Goal: Transaction & Acquisition: Purchase product/service

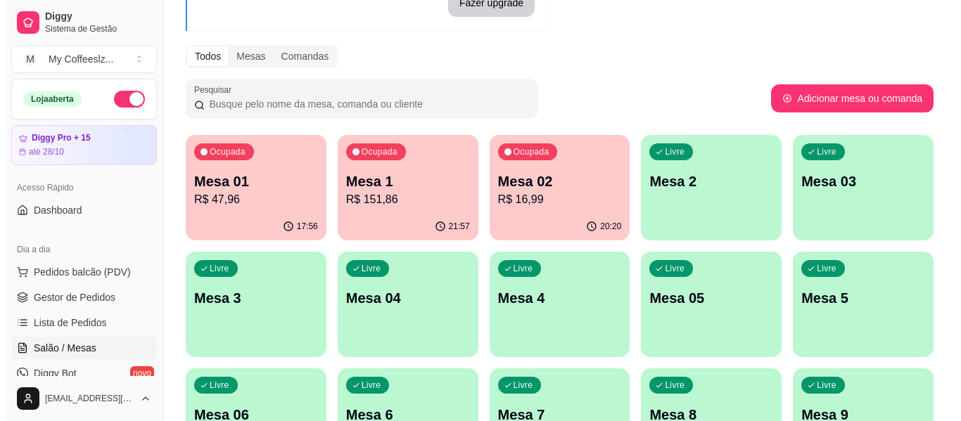
scroll to position [28, 0]
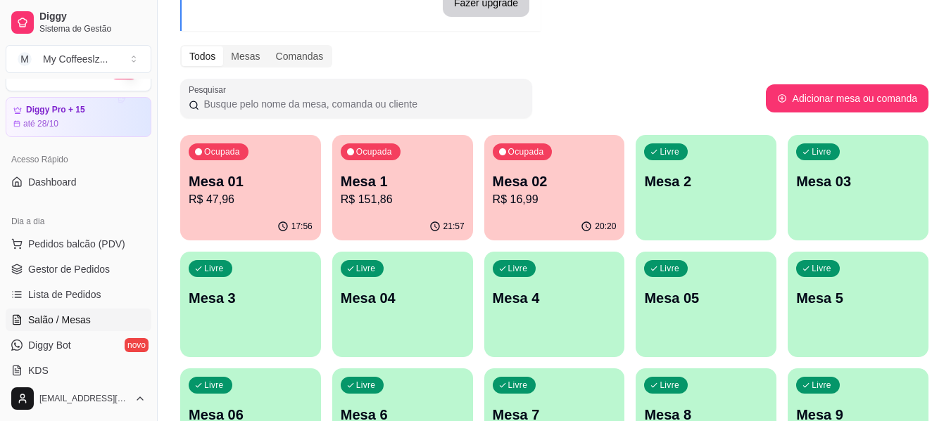
click at [688, 193] on div "Livre Mesa 2" at bounding box center [705, 179] width 141 height 89
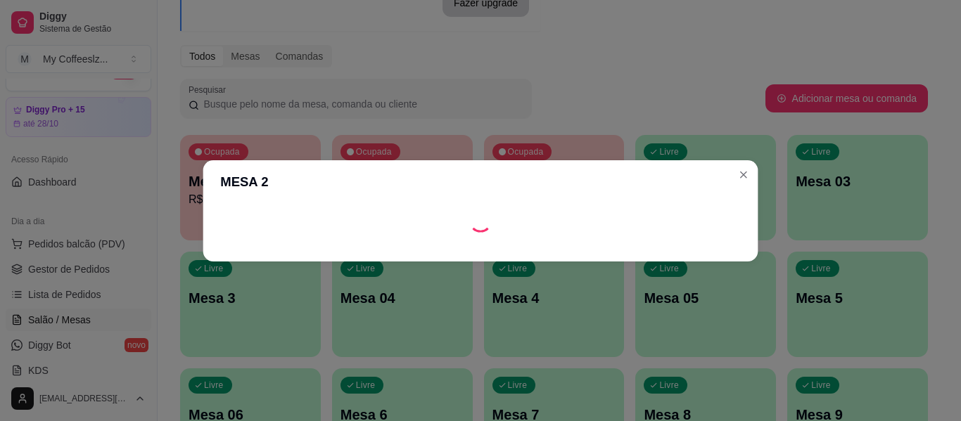
click at [688, 193] on header "MESA 2" at bounding box center [480, 182] width 555 height 44
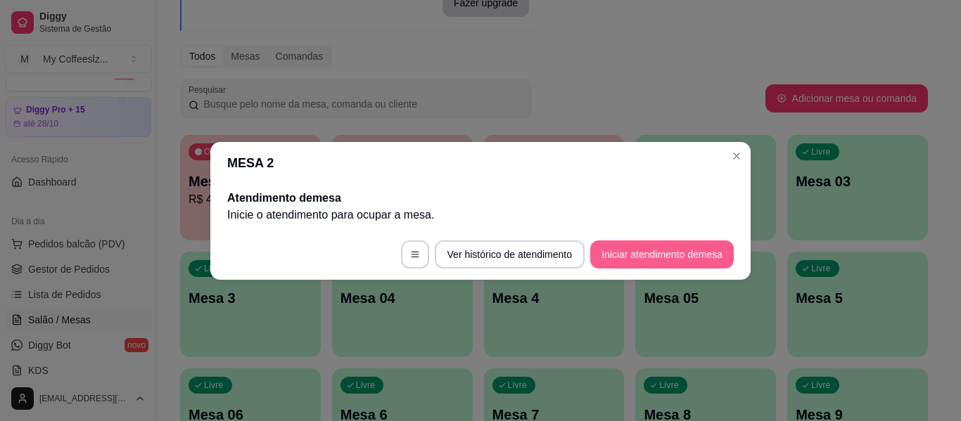
click at [666, 253] on button "Iniciar atendimento de mesa" at bounding box center [662, 255] width 144 height 28
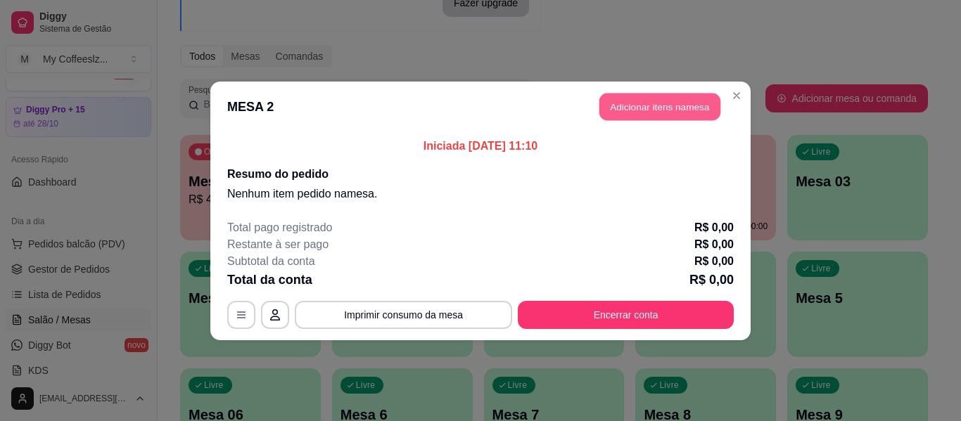
click at [682, 103] on button "Adicionar itens na mesa" at bounding box center [659, 106] width 121 height 27
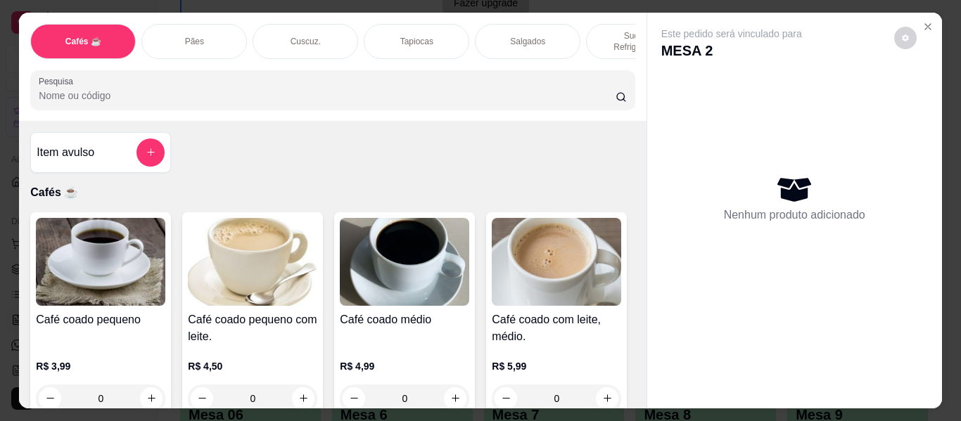
click at [604, 30] on p "Sucos e Refrigerantes" at bounding box center [639, 41] width 82 height 23
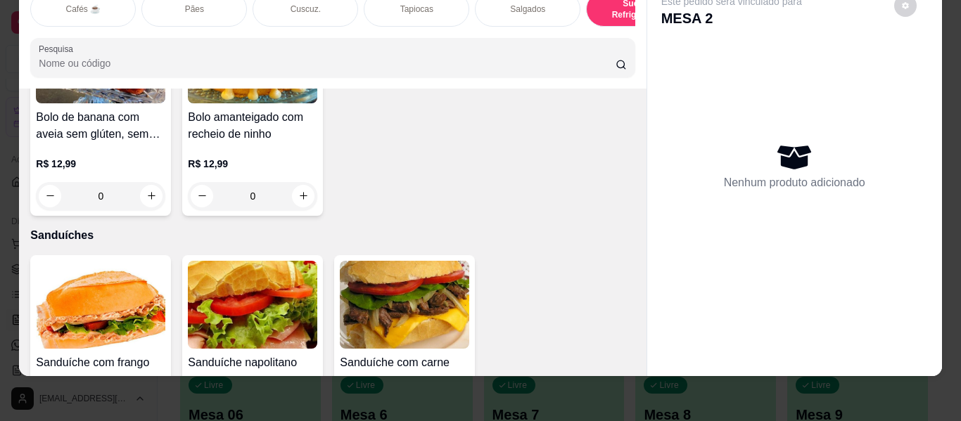
scroll to position [6908, 0]
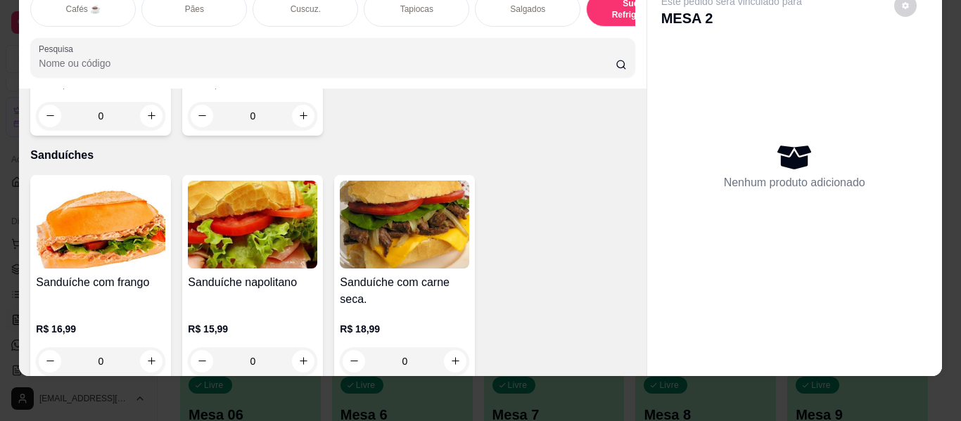
type input "1"
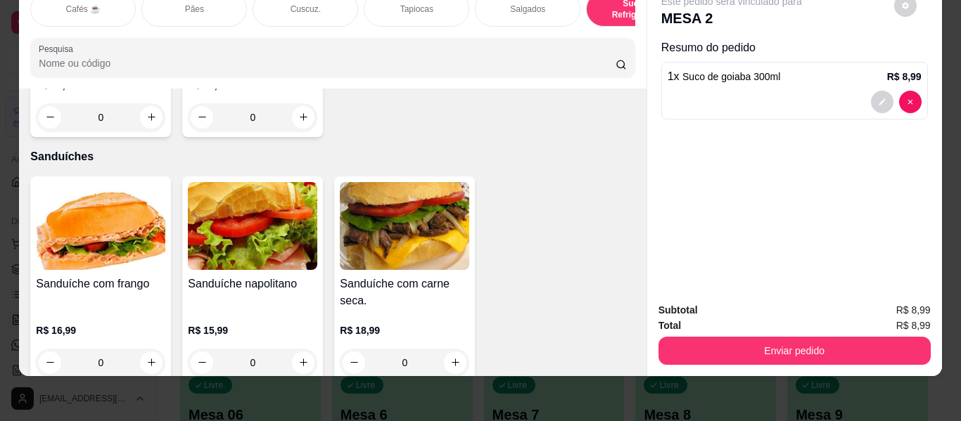
type input "1"
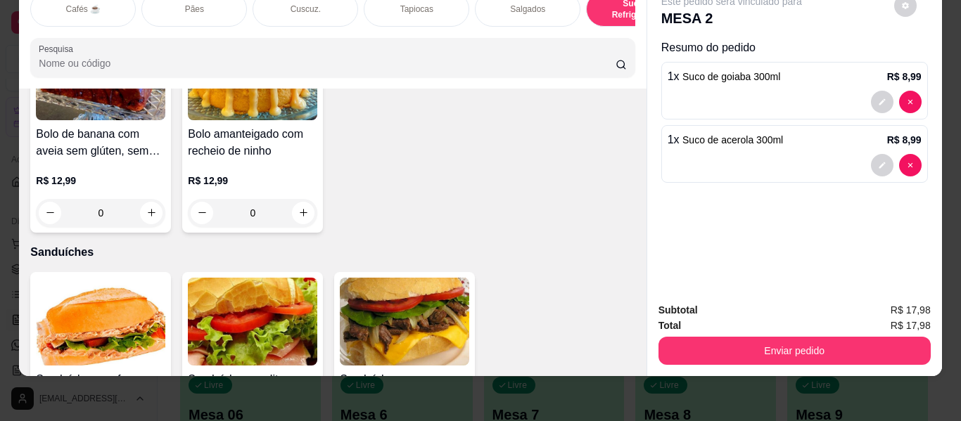
scroll to position [6696, 0]
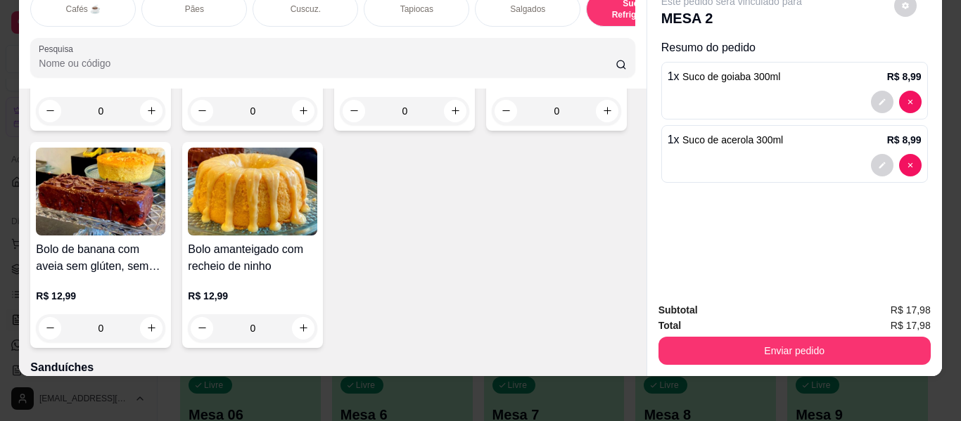
click at [535, 13] on div "Salgados" at bounding box center [528, 9] width 106 height 35
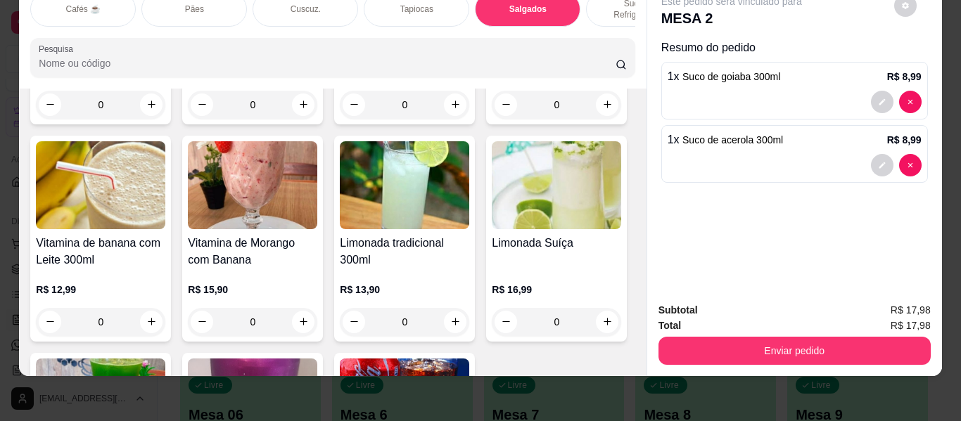
scroll to position [5875, 0]
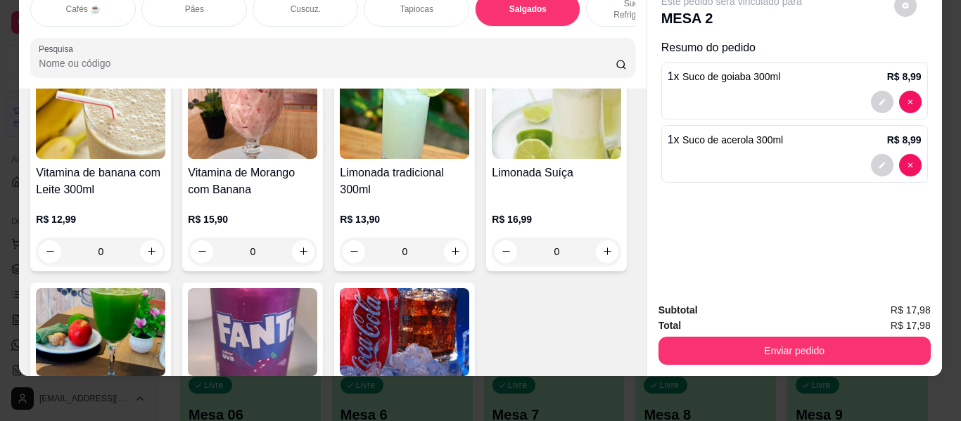
type input "1"
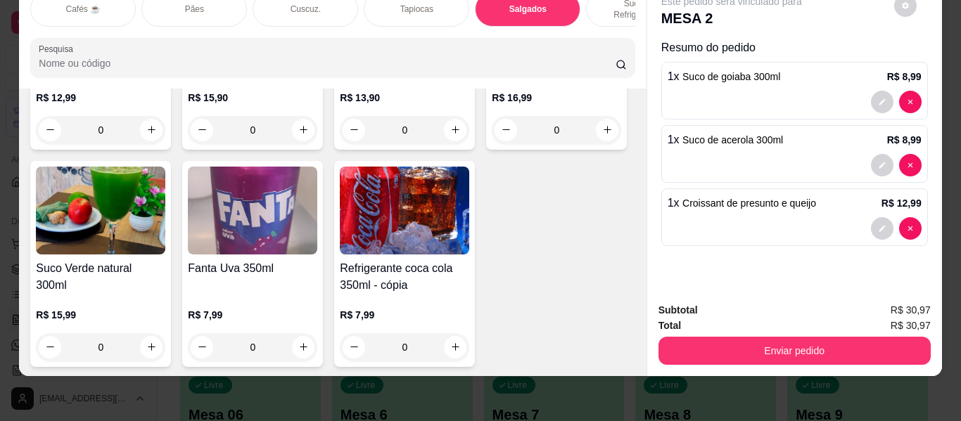
scroll to position [6016, 0]
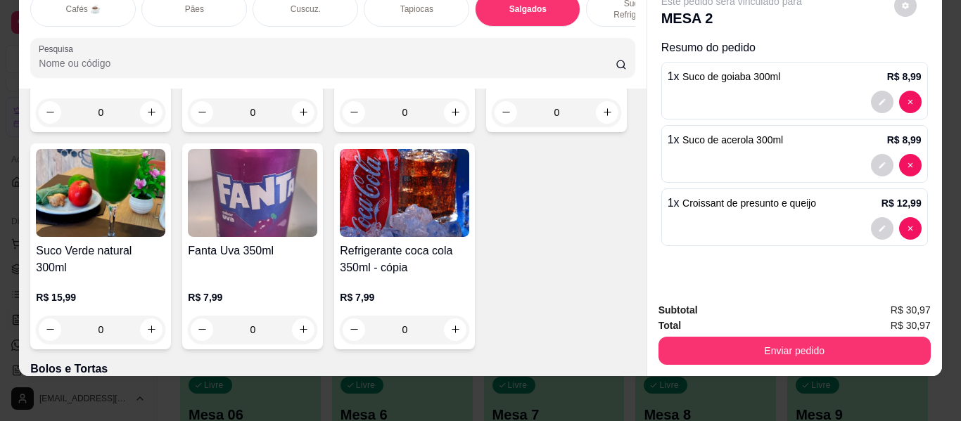
type input "1"
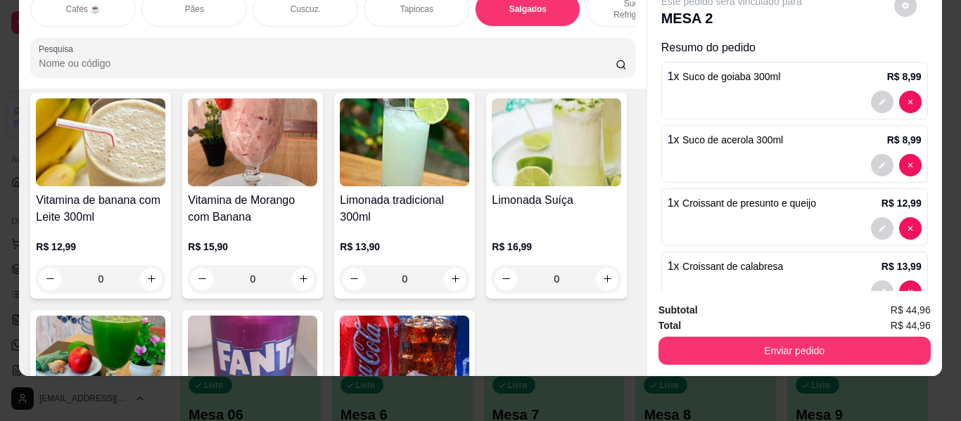
scroll to position [5805, 0]
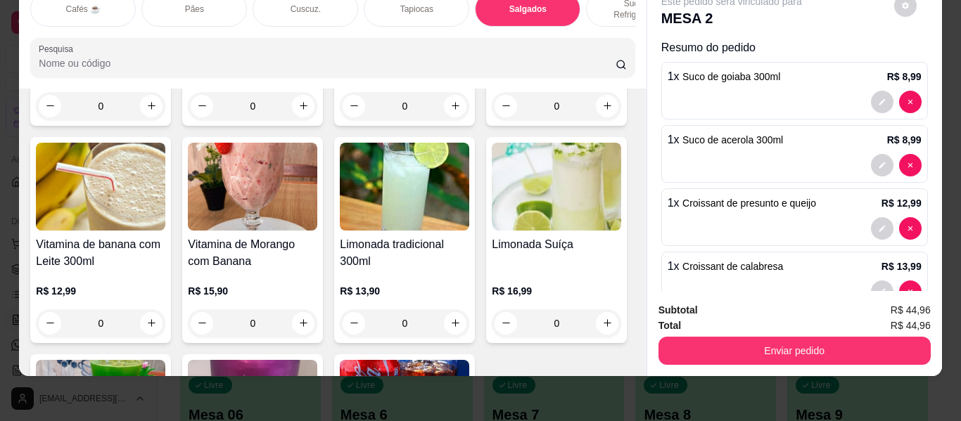
type input "1"
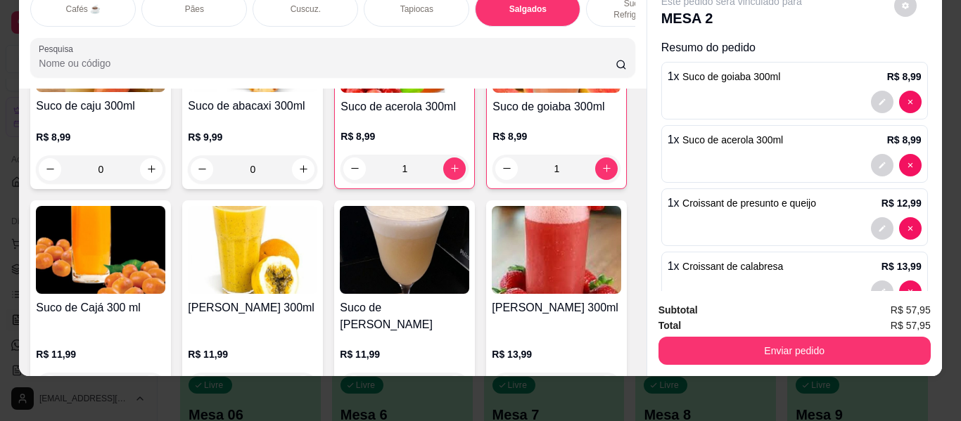
scroll to position [5524, 0]
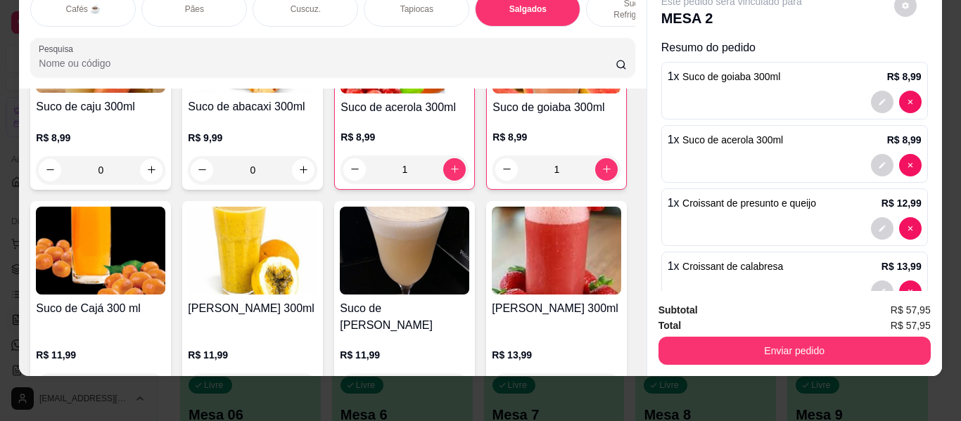
click at [599, 0] on p "Sucos e Refrigerantes" at bounding box center [639, 9] width 82 height 23
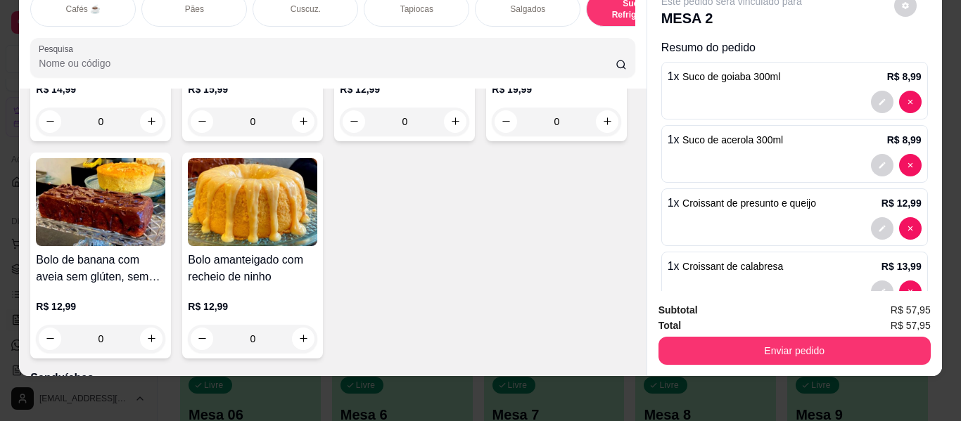
scroll to position [6768, 0]
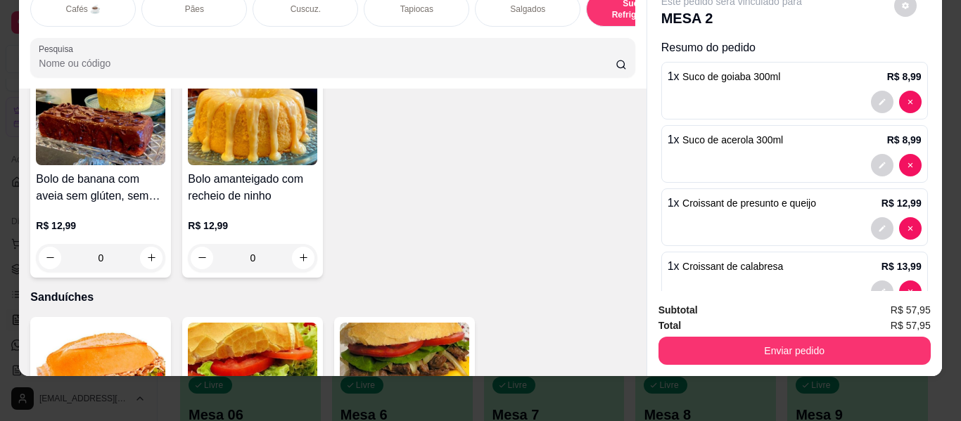
type input "1"
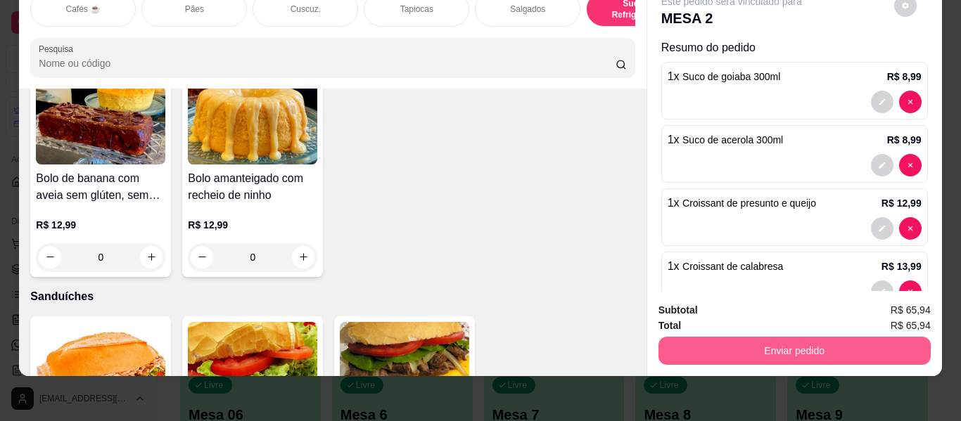
click at [725, 343] on button "Enviar pedido" at bounding box center [795, 351] width 272 height 28
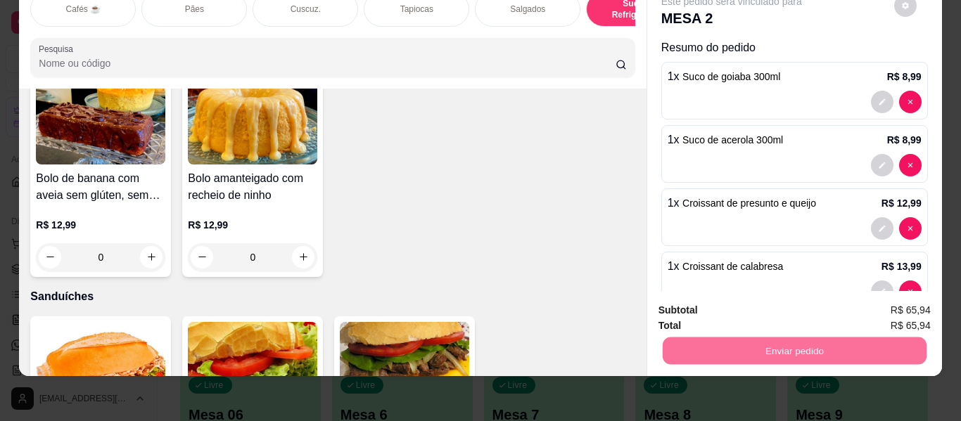
click at [881, 314] on button "Enviar pedido" at bounding box center [894, 305] width 80 height 27
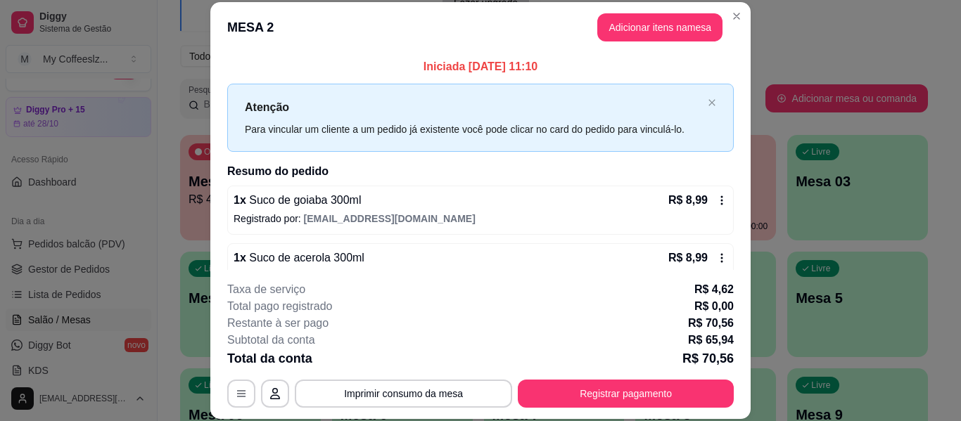
scroll to position [211, 0]
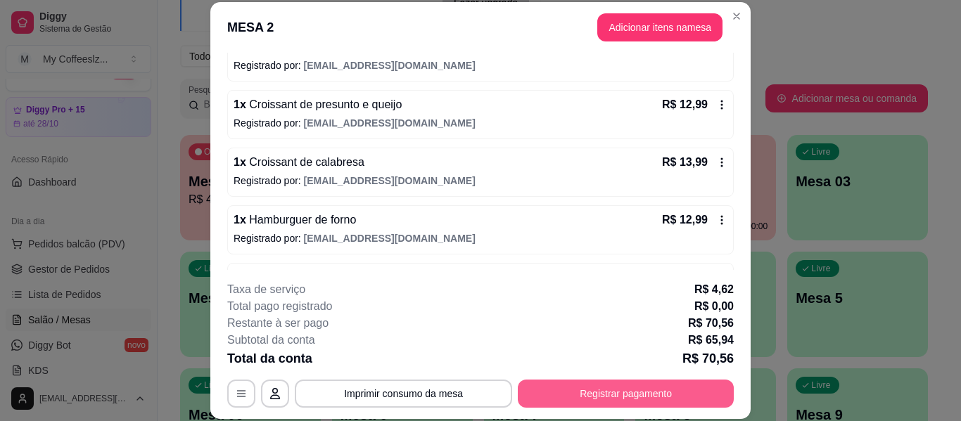
click at [604, 397] on button "Registrar pagamento" at bounding box center [626, 394] width 216 height 28
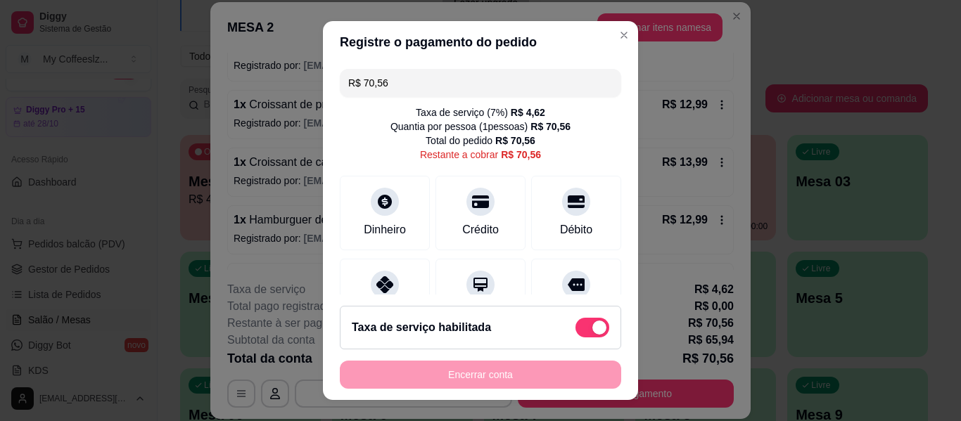
click at [576, 329] on span at bounding box center [593, 328] width 34 height 20
click at [575, 331] on input "checkbox" at bounding box center [579, 335] width 9 height 9
checkbox input "true"
type input "R$ 65,94"
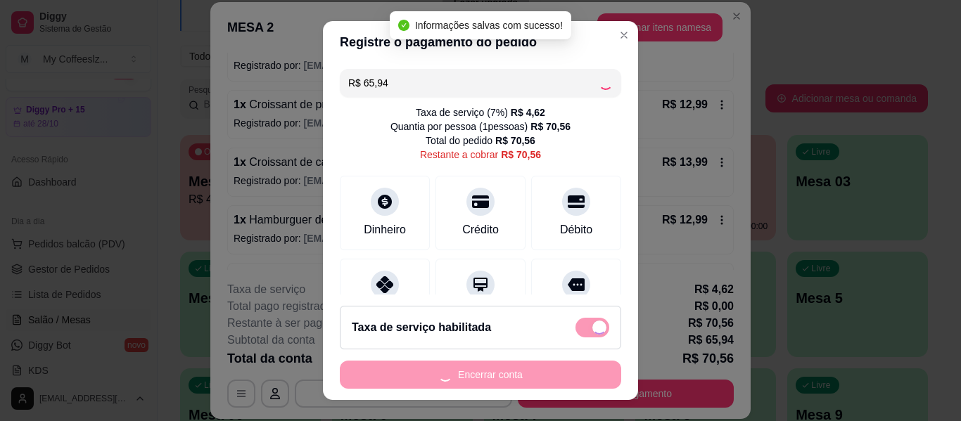
checkbox input "false"
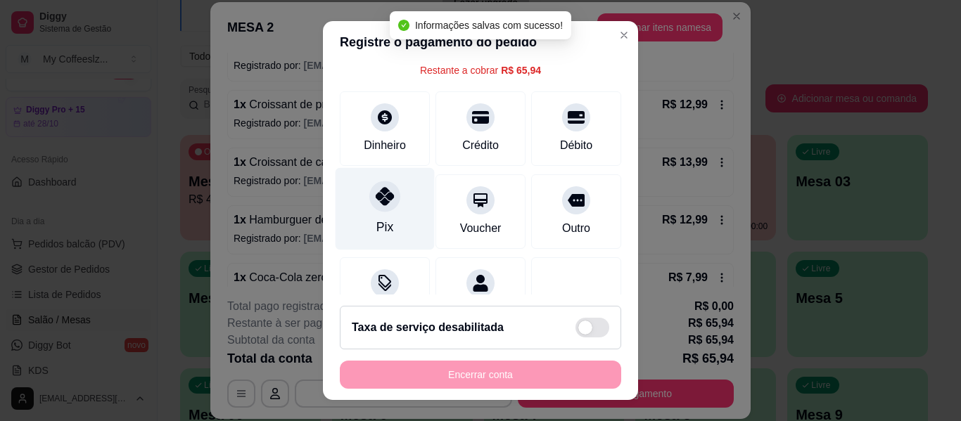
scroll to position [130, 0]
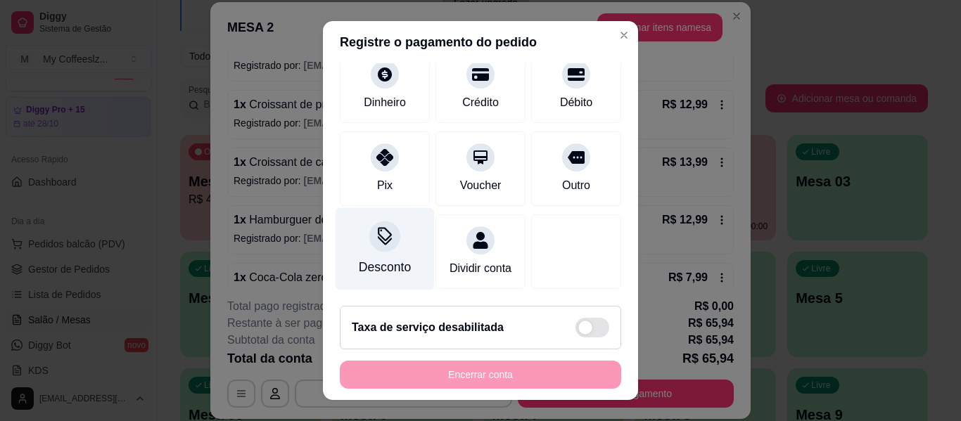
click at [361, 258] on div "Desconto" at bounding box center [385, 267] width 52 height 18
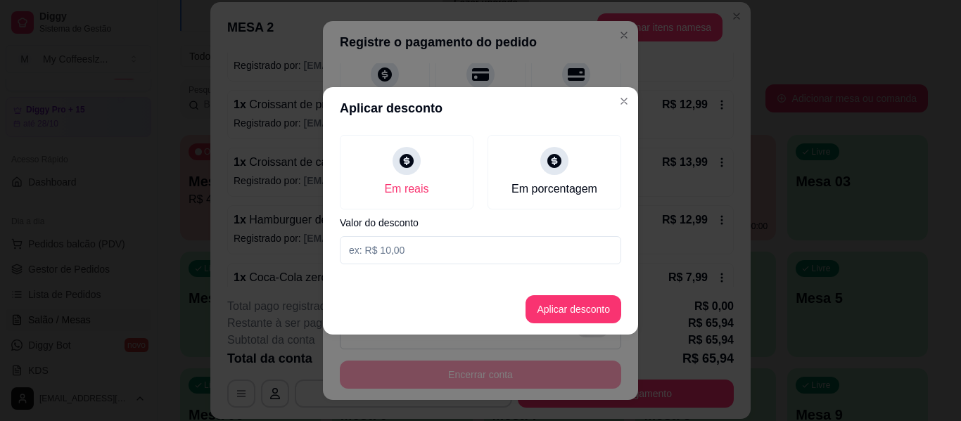
click at [424, 255] on input at bounding box center [480, 250] width 281 height 28
type input "10,00"
click at [581, 307] on button "Aplicar desconto" at bounding box center [574, 309] width 96 height 28
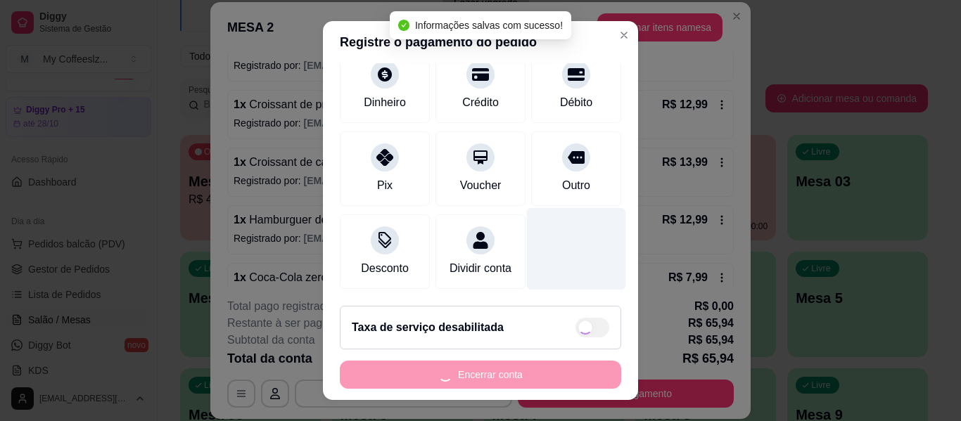
scroll to position [144, 0]
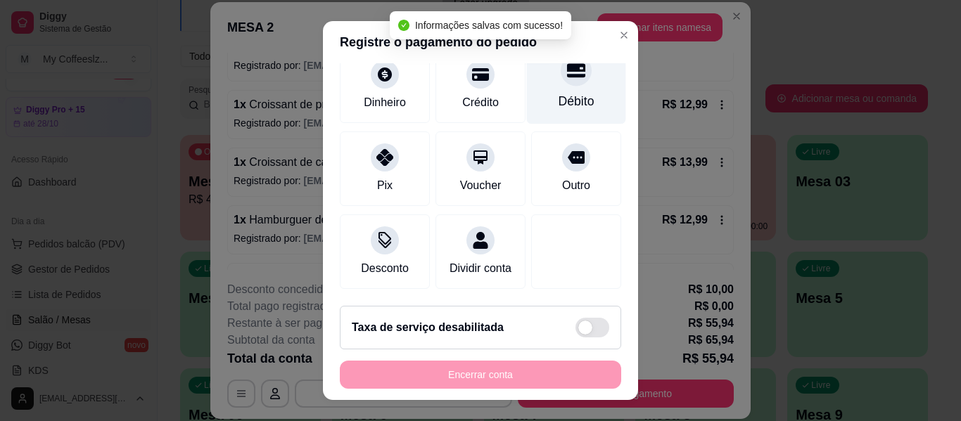
click at [559, 92] on div "Débito" at bounding box center [577, 101] width 36 height 18
type input "R$ 0,00"
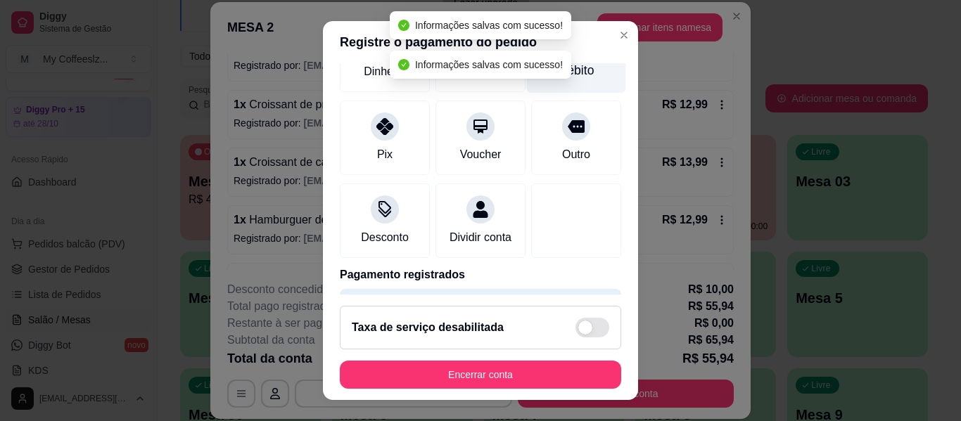
scroll to position [130, 0]
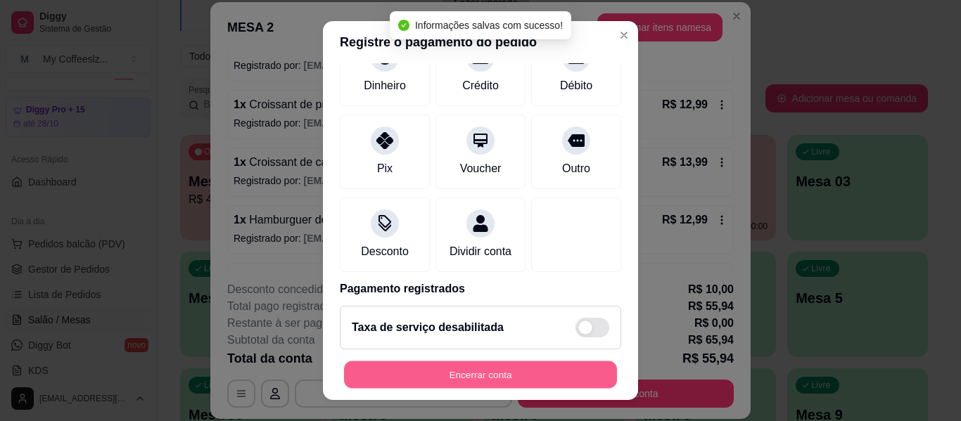
click at [509, 371] on button "Encerrar conta" at bounding box center [480, 375] width 273 height 27
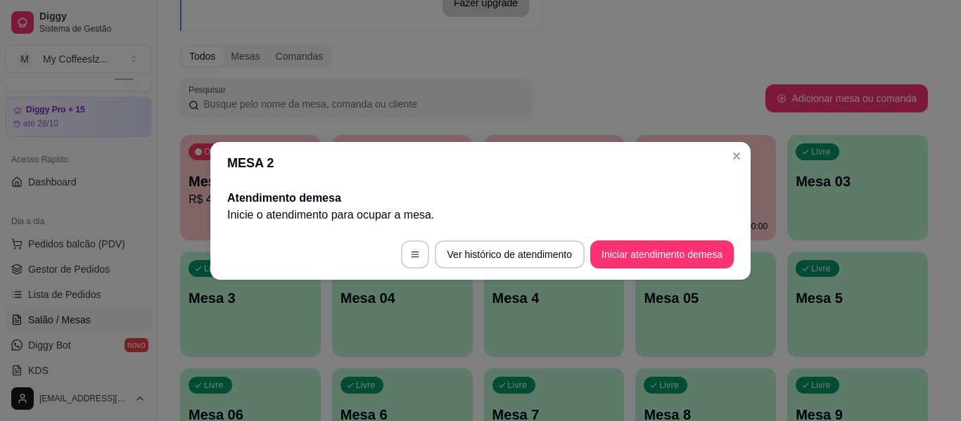
scroll to position [0, 0]
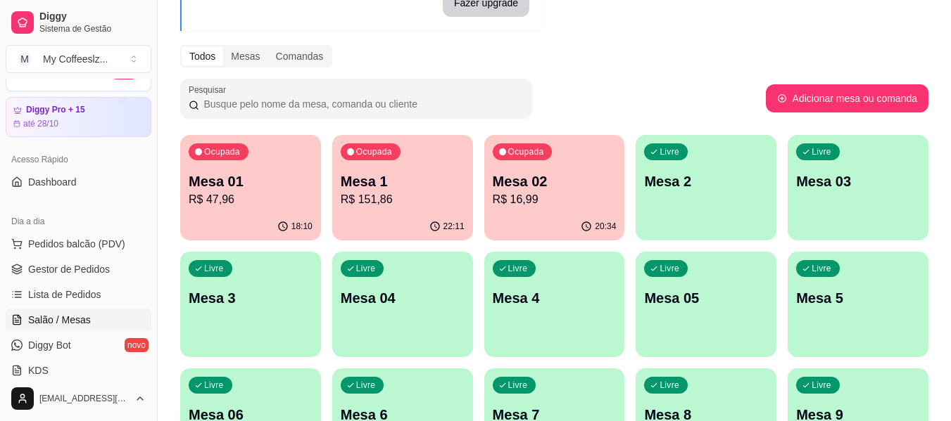
click at [720, 172] on p "Mesa 2" at bounding box center [706, 182] width 124 height 20
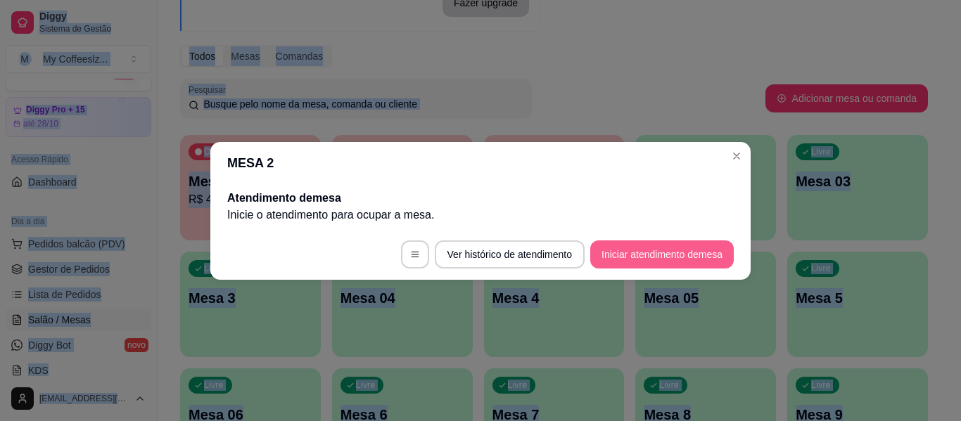
click at [666, 258] on button "Iniciar atendimento de mesa" at bounding box center [662, 255] width 144 height 28
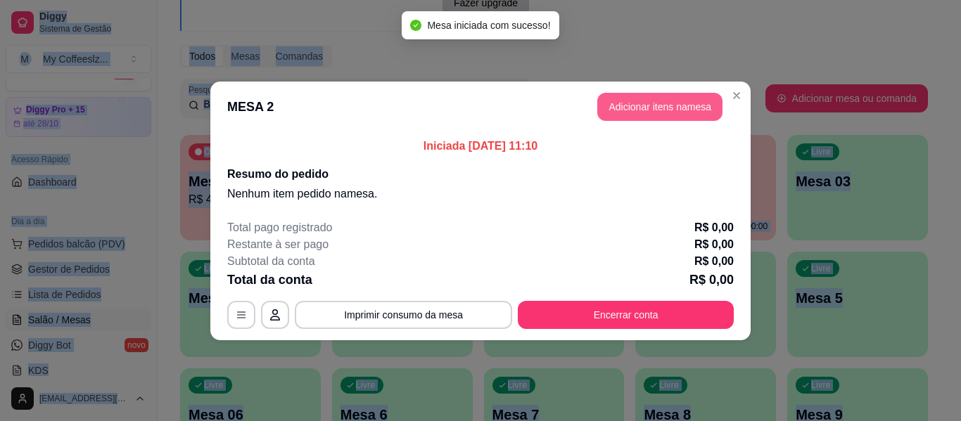
click at [633, 108] on button "Adicionar itens na mesa" at bounding box center [659, 107] width 125 height 28
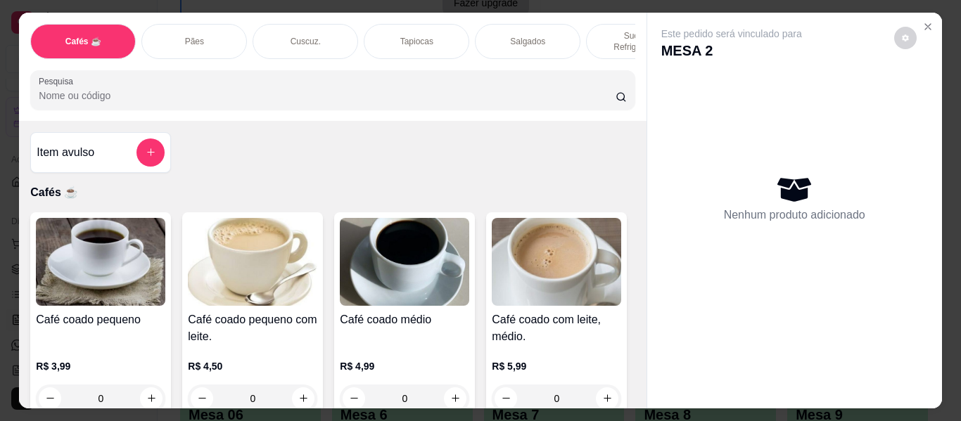
click at [536, 36] on p "Salgados" at bounding box center [527, 41] width 35 height 11
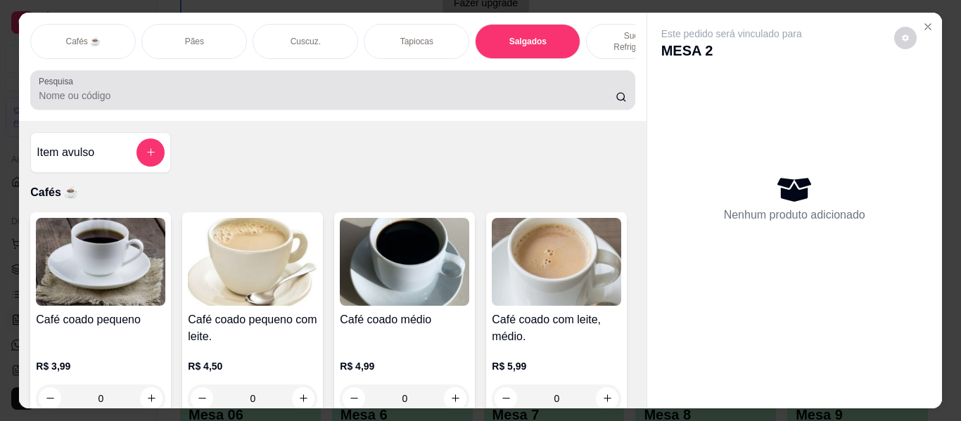
scroll to position [38, 0]
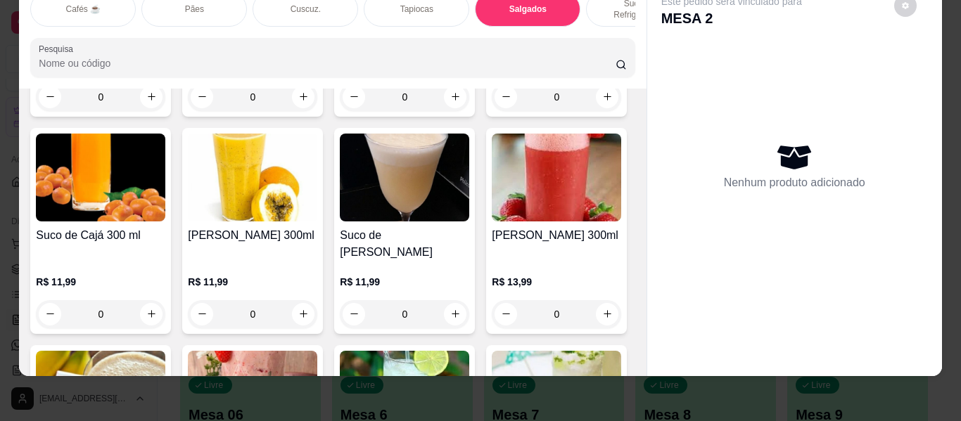
type input "1"
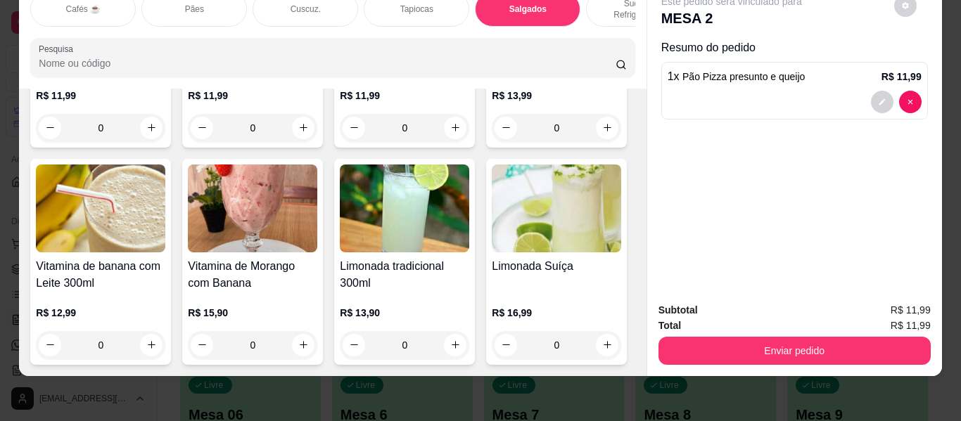
scroll to position [5805, 0]
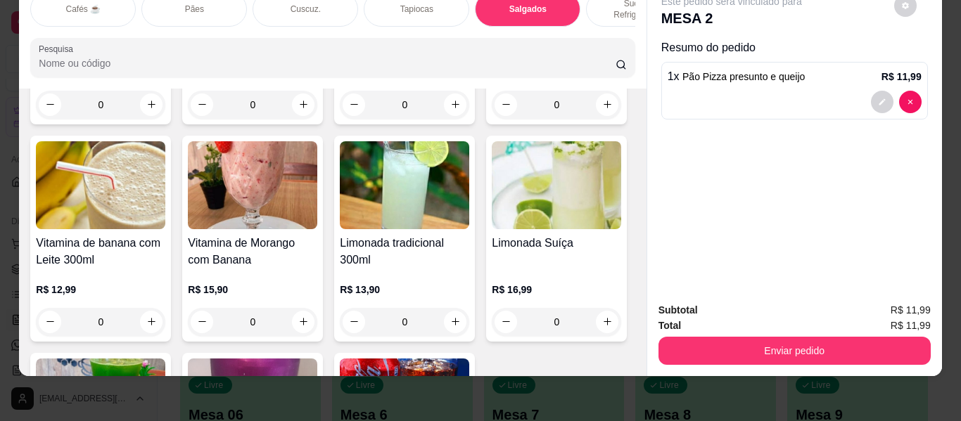
type input "1"
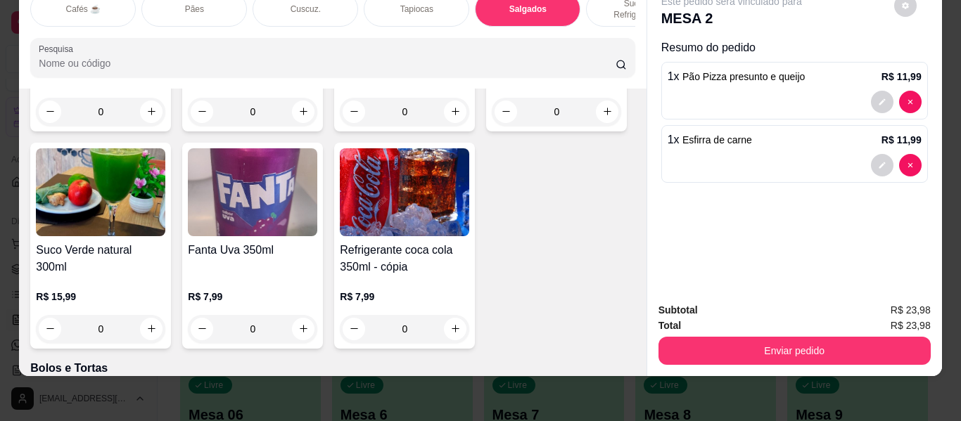
scroll to position [6016, 0]
type input "1"
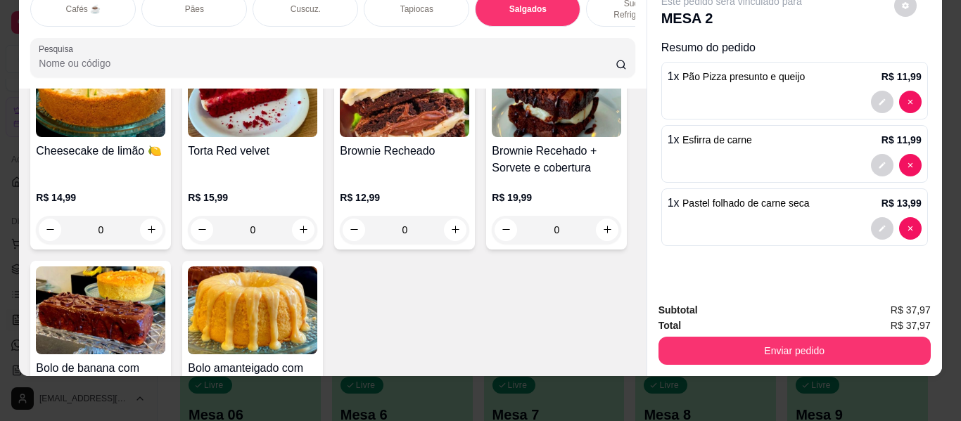
scroll to position [6649, 0]
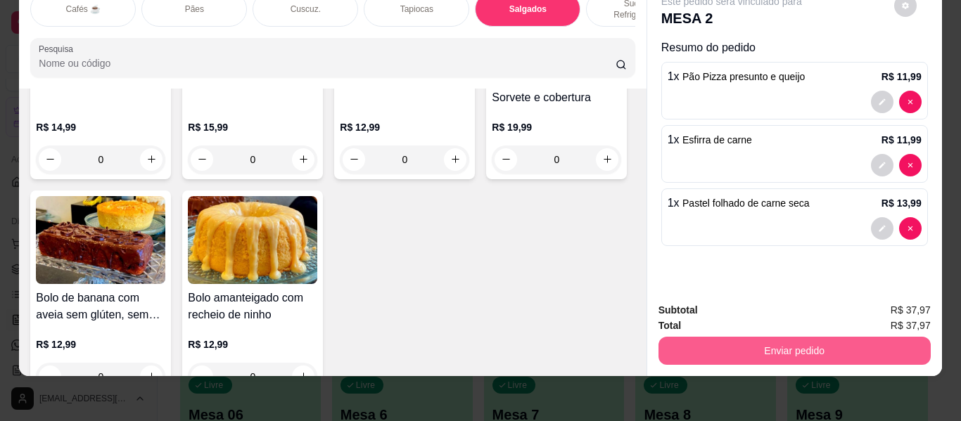
click at [748, 347] on button "Enviar pedido" at bounding box center [795, 351] width 272 height 28
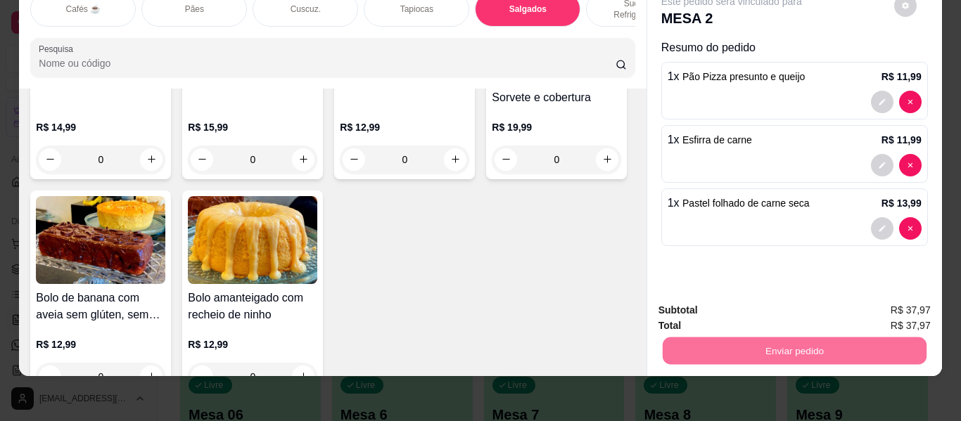
click at [871, 301] on button "Enviar pedido" at bounding box center [894, 305] width 80 height 27
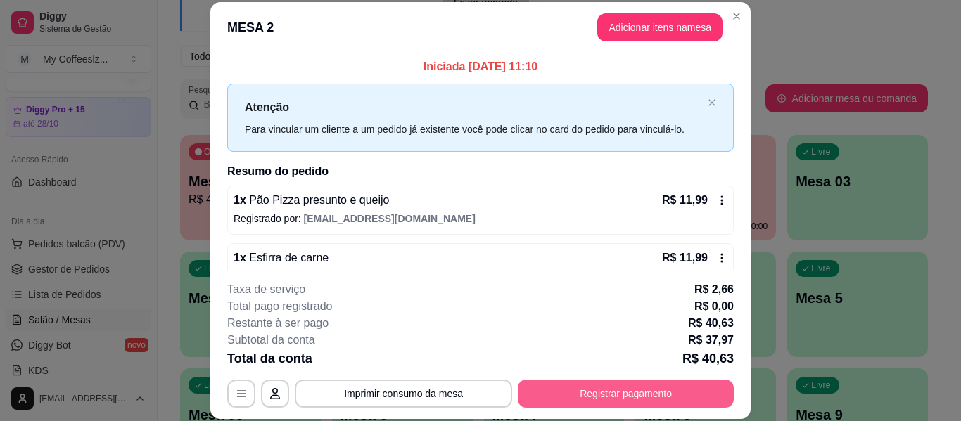
click at [587, 392] on button "Registrar pagamento" at bounding box center [626, 394] width 216 height 28
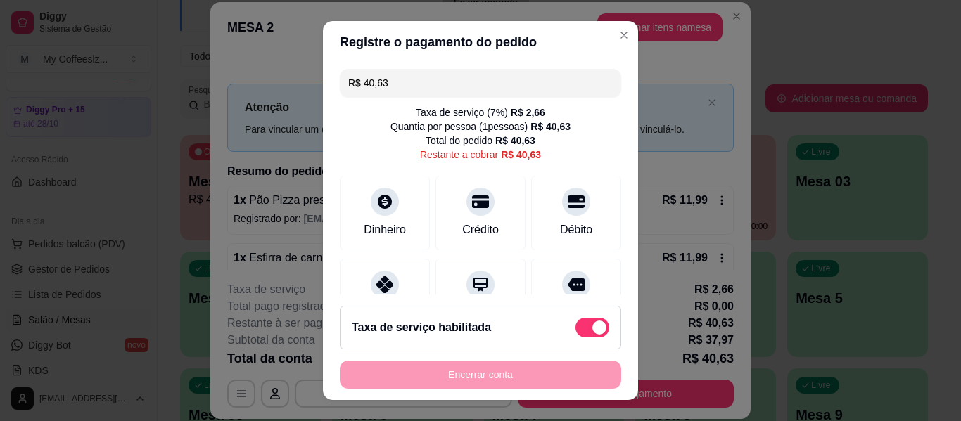
click at [576, 329] on span at bounding box center [593, 328] width 34 height 20
click at [575, 331] on input "checkbox" at bounding box center [579, 335] width 9 height 9
checkbox input "true"
type input "R$ 37,97"
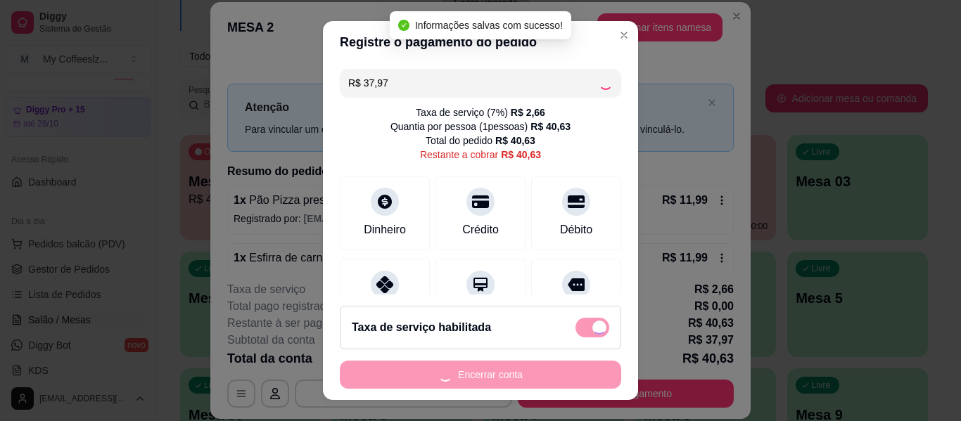
checkbox input "false"
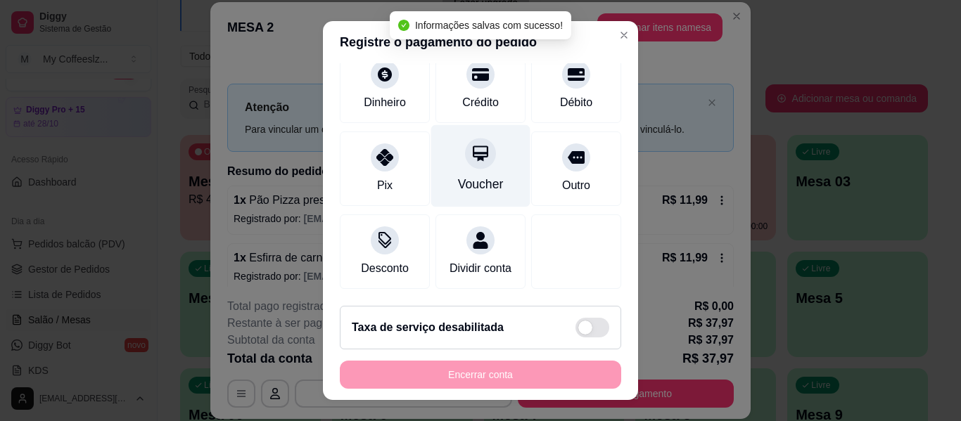
scroll to position [130, 0]
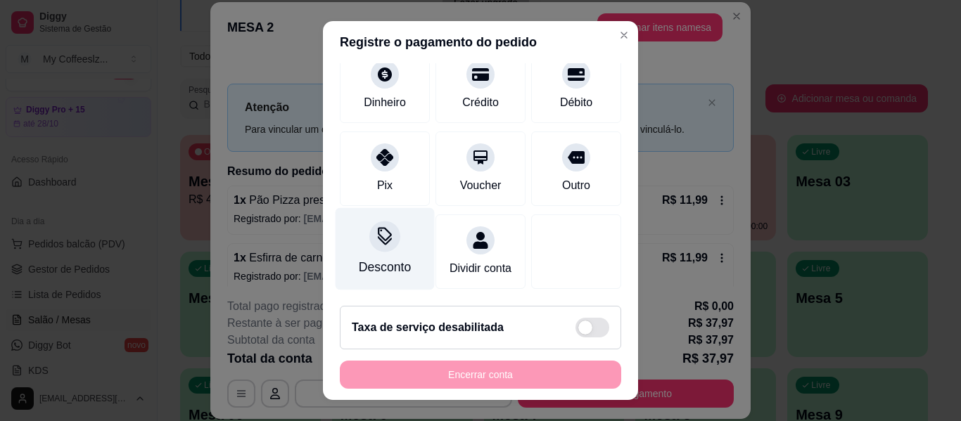
click at [386, 236] on div "Desconto" at bounding box center [385, 249] width 99 height 82
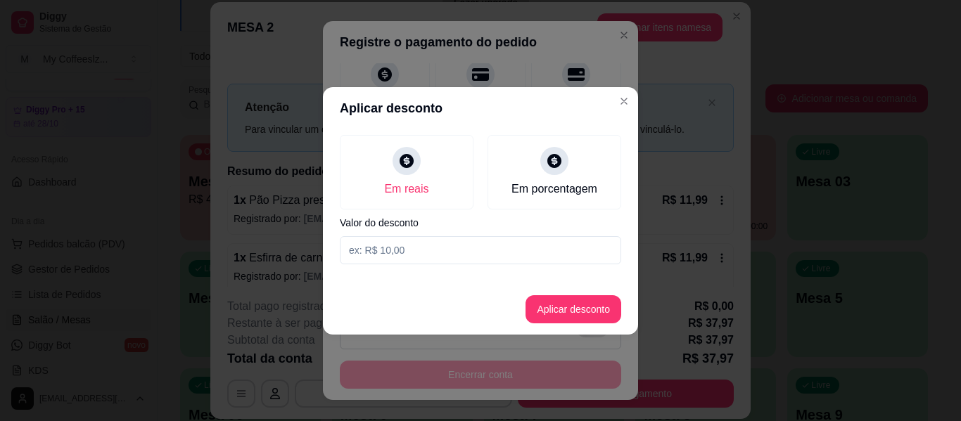
click at [423, 246] on input at bounding box center [480, 250] width 281 height 28
type input "7,97"
click at [598, 313] on button "Aplicar desconto" at bounding box center [574, 309] width 96 height 28
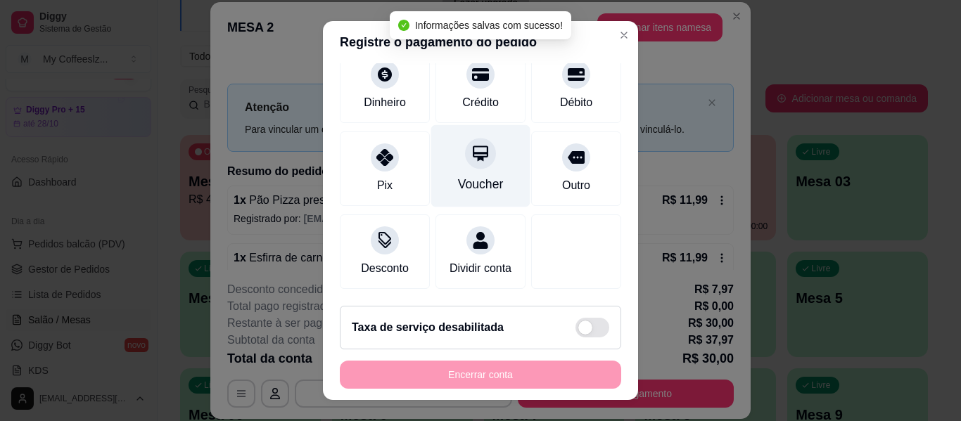
scroll to position [144, 0]
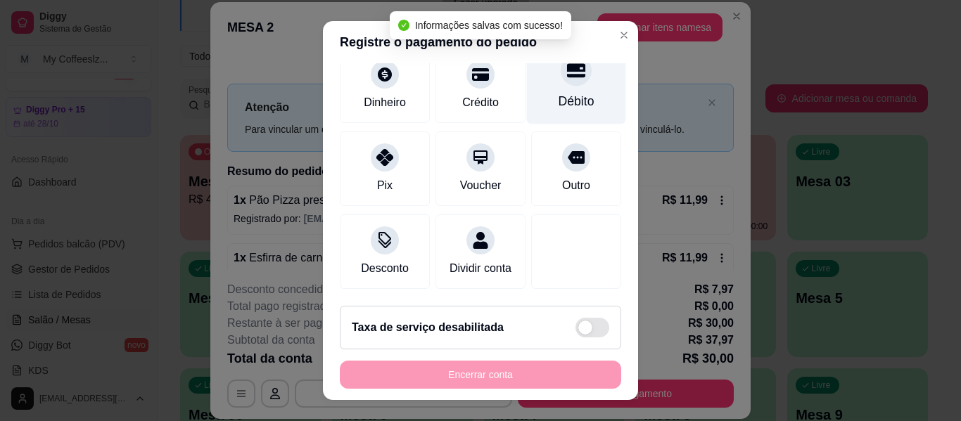
click at [554, 101] on div "Débito" at bounding box center [576, 83] width 99 height 82
type input "R$ 0,00"
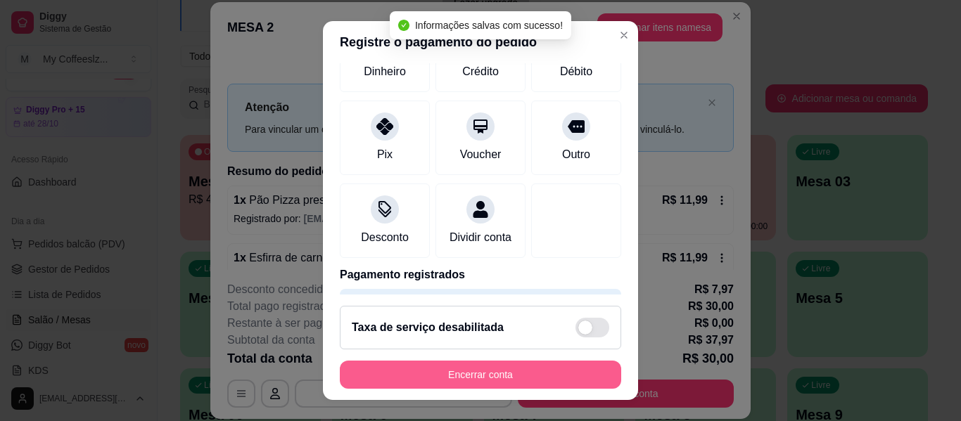
scroll to position [130, 0]
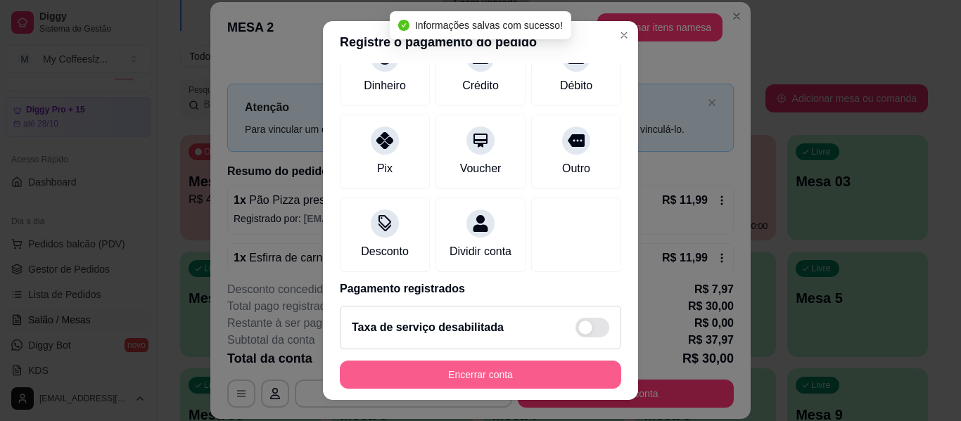
click at [500, 374] on button "Encerrar conta" at bounding box center [480, 375] width 281 height 28
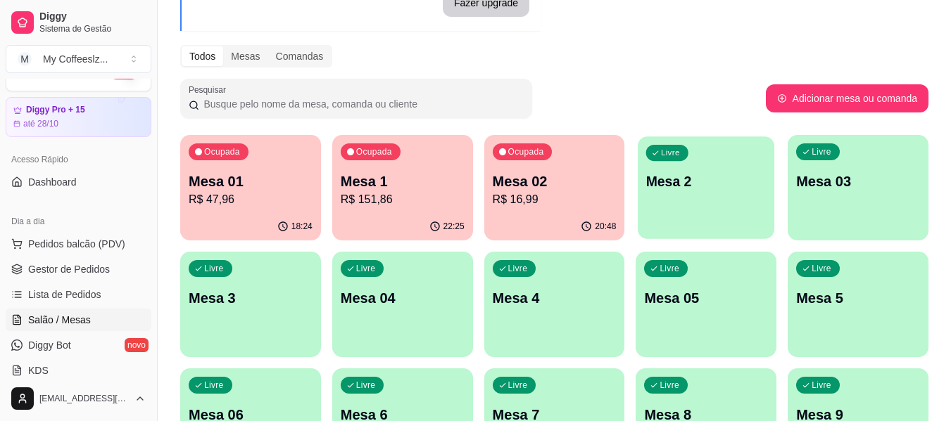
click at [718, 174] on p "Mesa 2" at bounding box center [706, 181] width 120 height 19
click at [704, 179] on p "Mesa 2" at bounding box center [706, 182] width 124 height 20
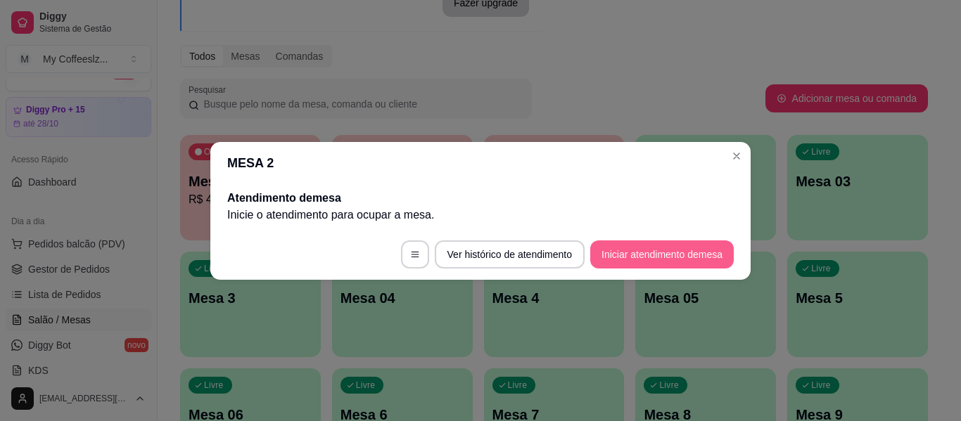
click at [645, 254] on button "Iniciar atendimento de mesa" at bounding box center [662, 255] width 144 height 28
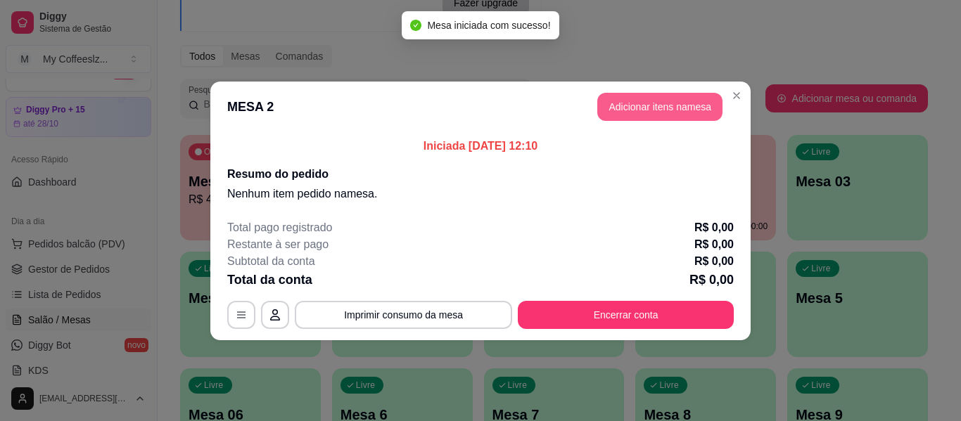
click at [652, 103] on button "Adicionar itens na mesa" at bounding box center [659, 107] width 125 height 28
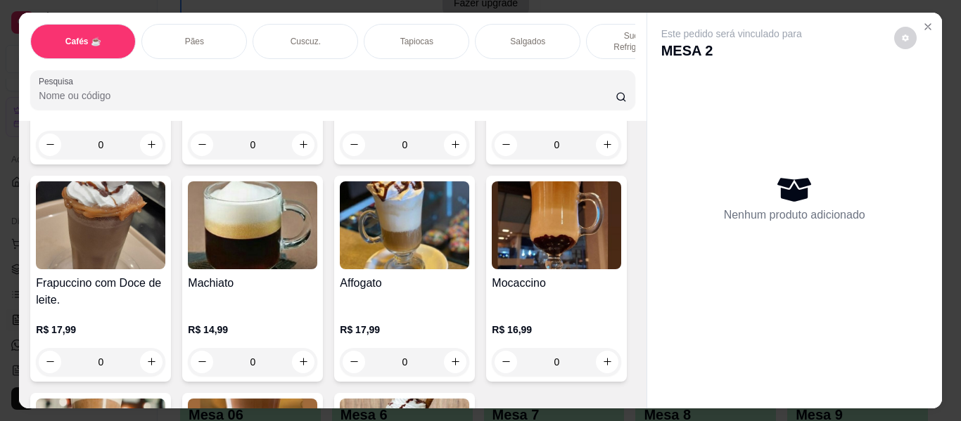
scroll to position [1689, 0]
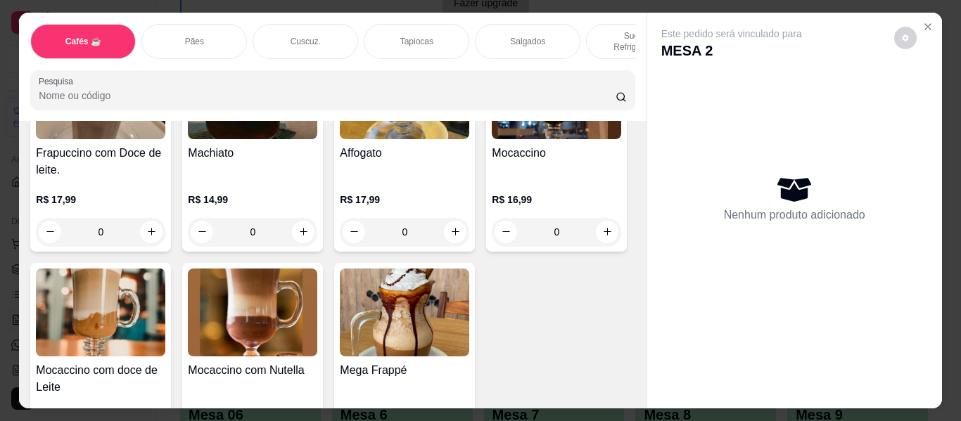
click at [599, 34] on p "Sucos e Refrigerantes" at bounding box center [639, 41] width 82 height 23
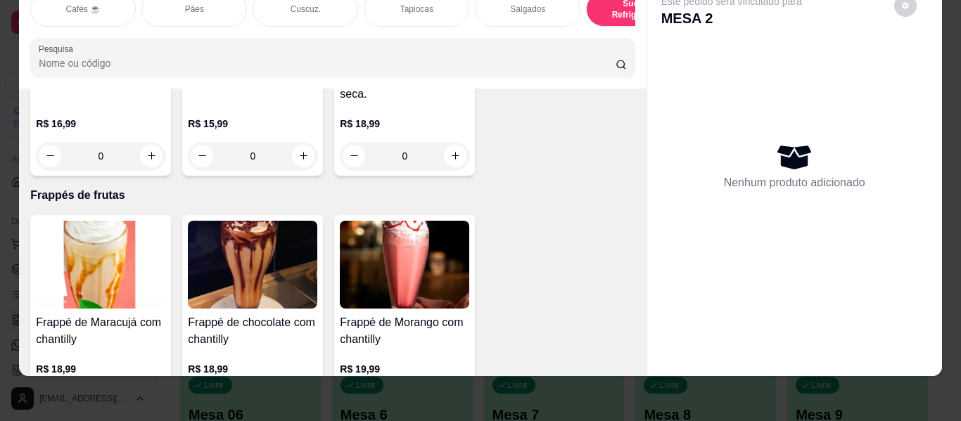
scroll to position [7119, 0]
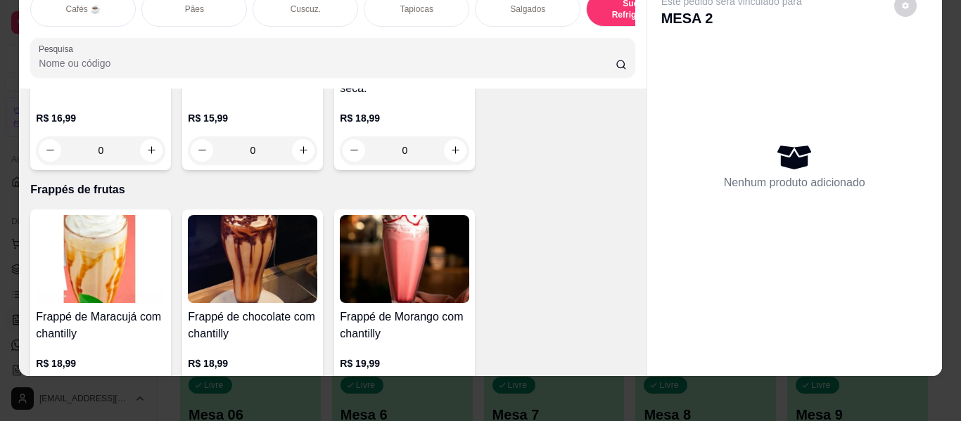
type input "1"
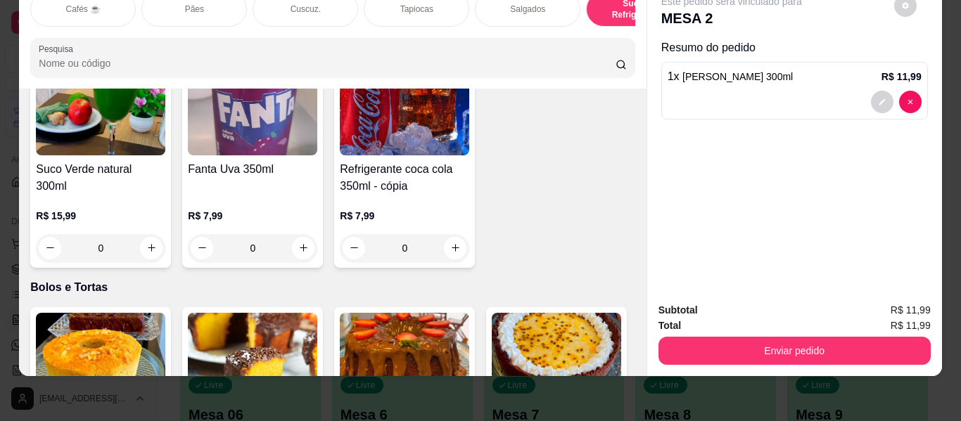
scroll to position [5993, 0]
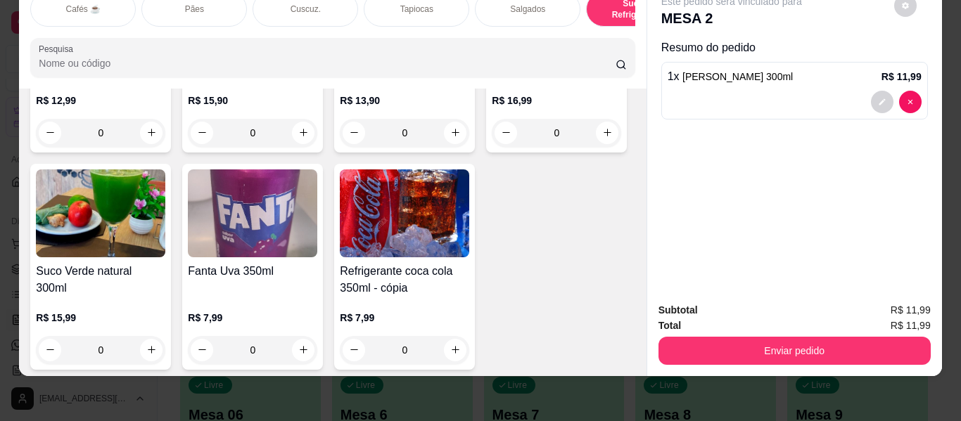
click at [195, 6] on div "Pães" at bounding box center [194, 9] width 106 height 35
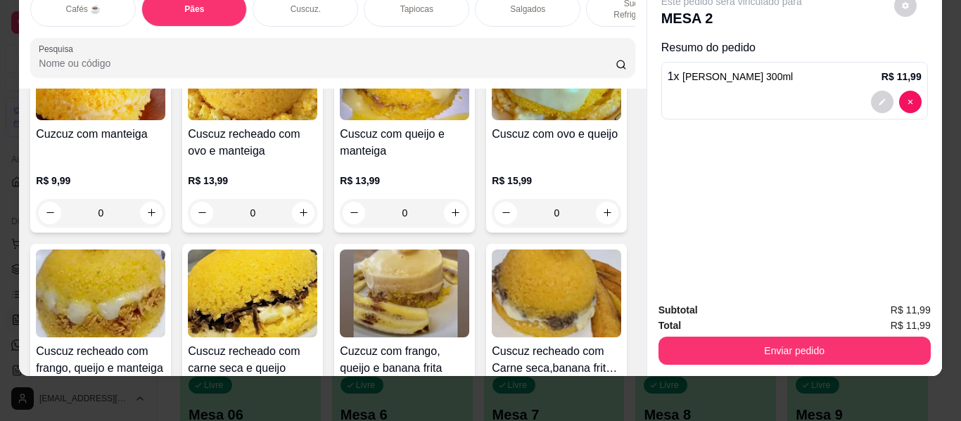
scroll to position [2894, 0]
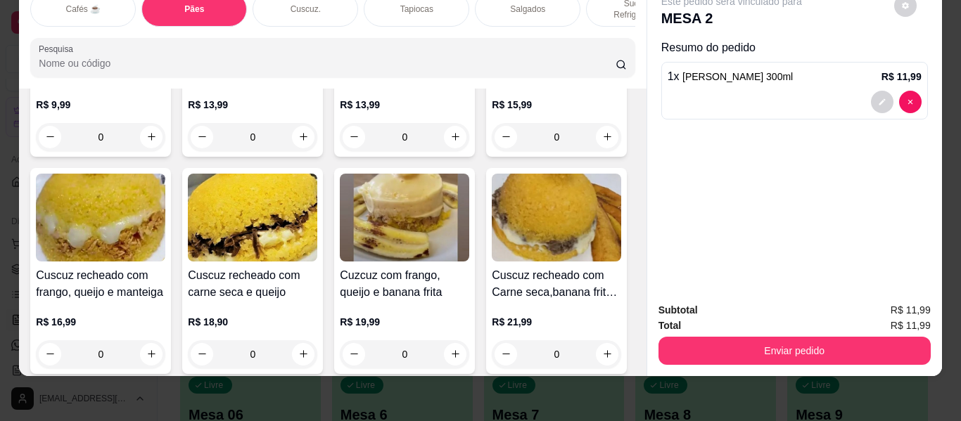
type input "1"
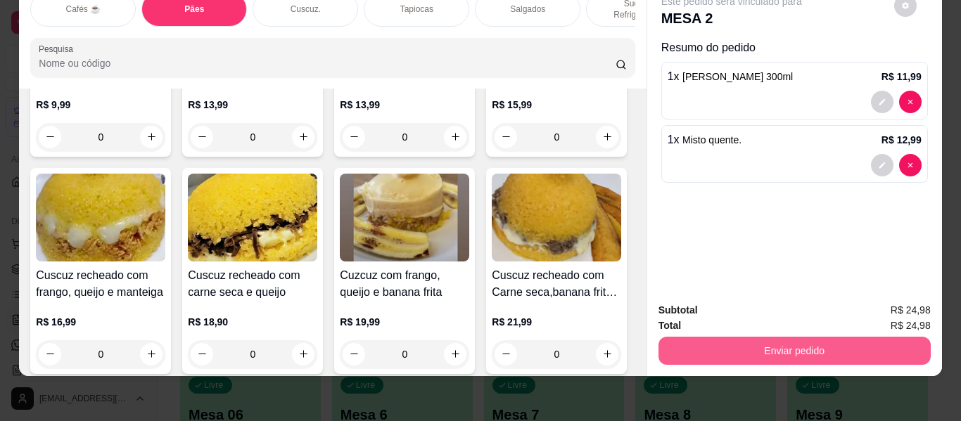
click at [780, 348] on button "Enviar pedido" at bounding box center [795, 351] width 272 height 28
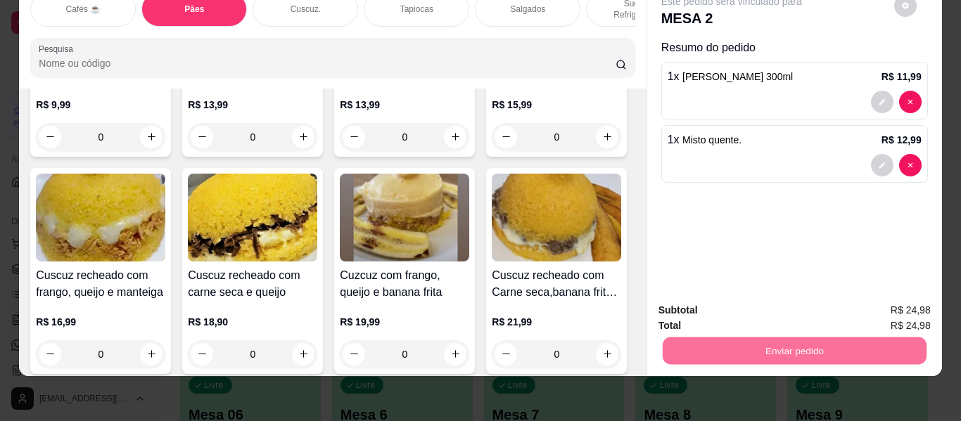
click at [884, 309] on button "Enviar pedido" at bounding box center [894, 311] width 80 height 27
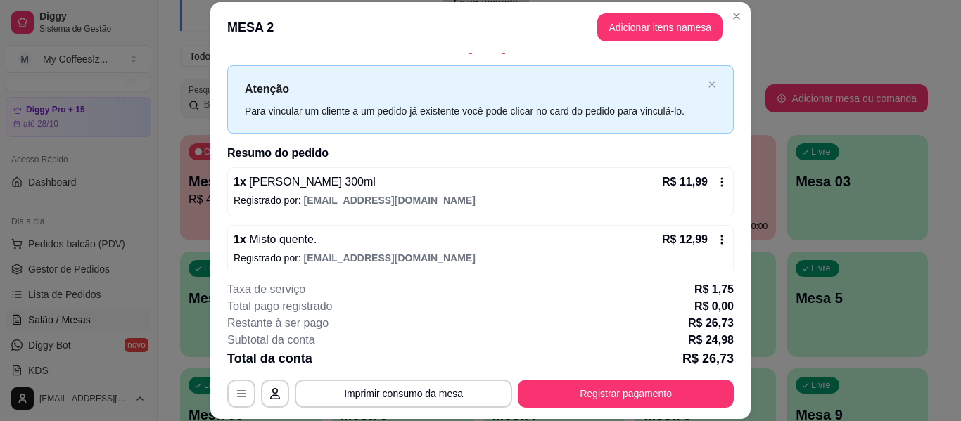
scroll to position [28, 0]
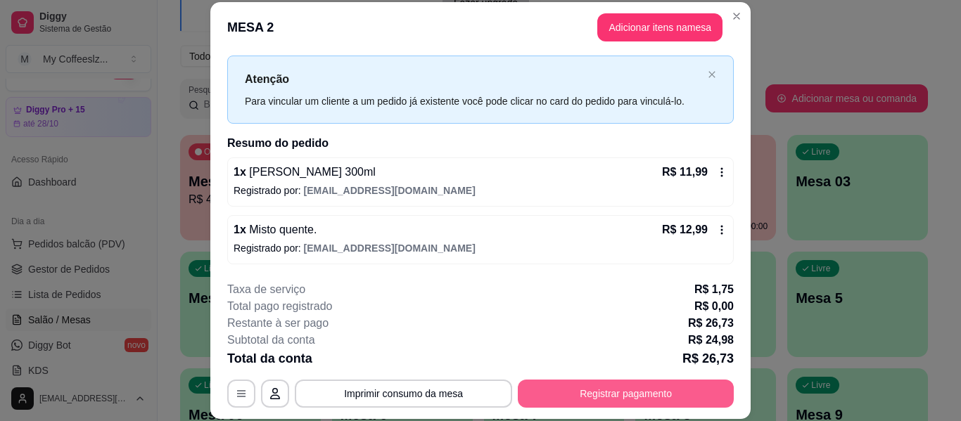
click at [575, 393] on button "Registrar pagamento" at bounding box center [626, 394] width 216 height 28
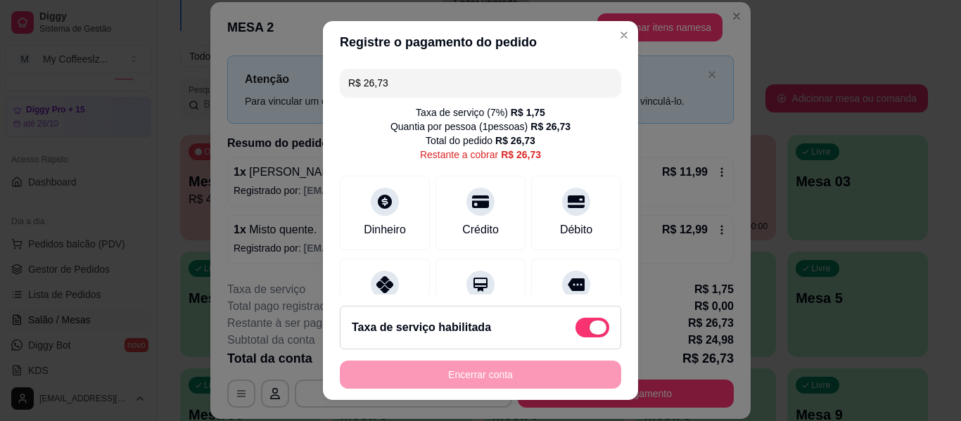
click at [576, 337] on label at bounding box center [593, 328] width 34 height 20
click at [575, 337] on input "checkbox" at bounding box center [579, 335] width 9 height 9
checkbox input "true"
type input "R$ 24,98"
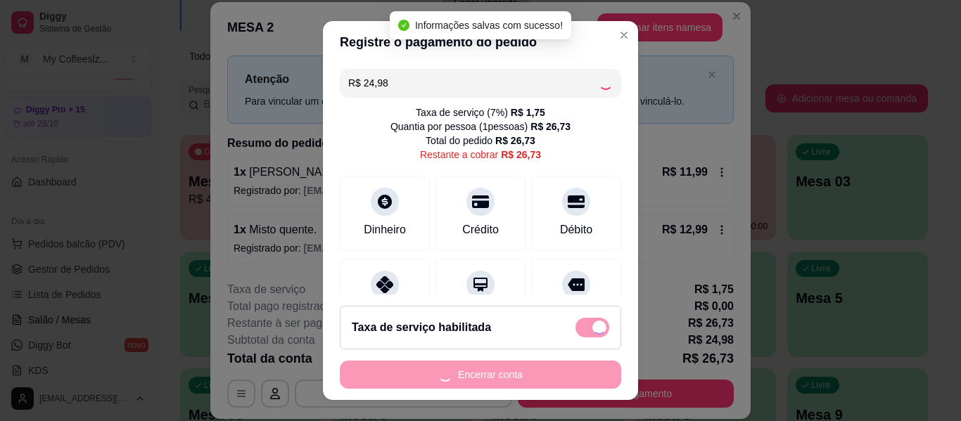
checkbox input "false"
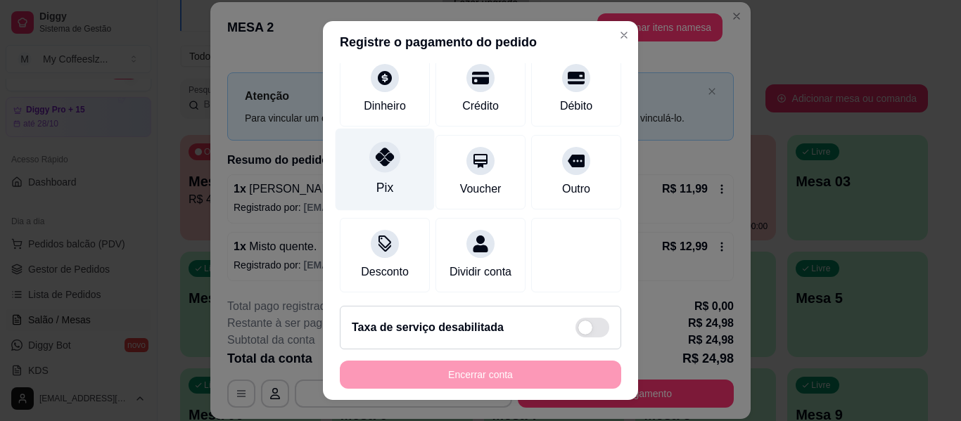
scroll to position [130, 0]
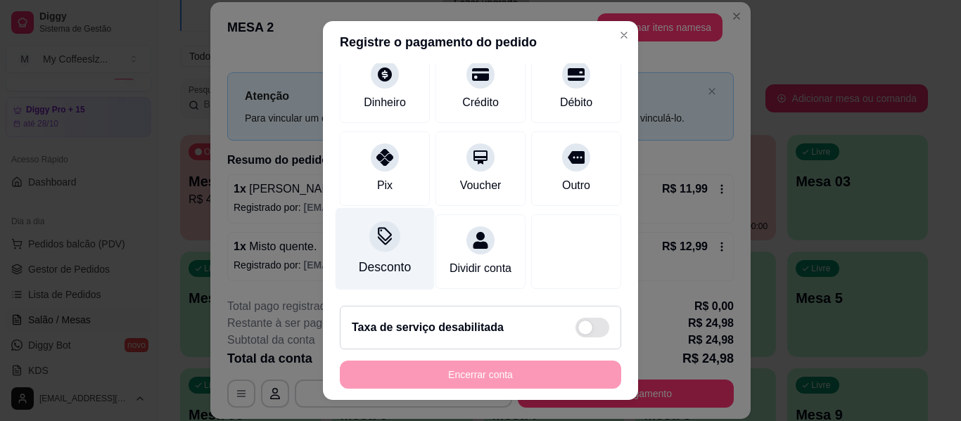
click at [381, 239] on div "Desconto" at bounding box center [385, 249] width 99 height 82
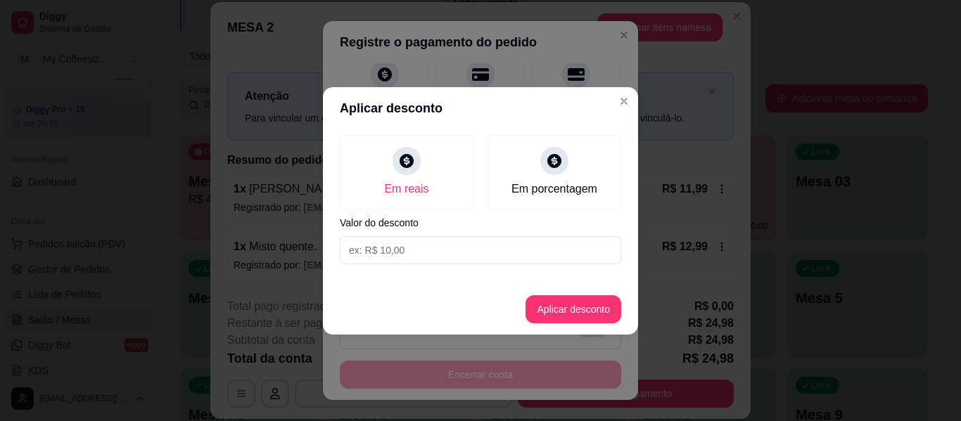
click at [488, 239] on input at bounding box center [480, 250] width 281 height 28
type input "2,98"
click at [559, 312] on button "Aplicar desconto" at bounding box center [574, 309] width 96 height 28
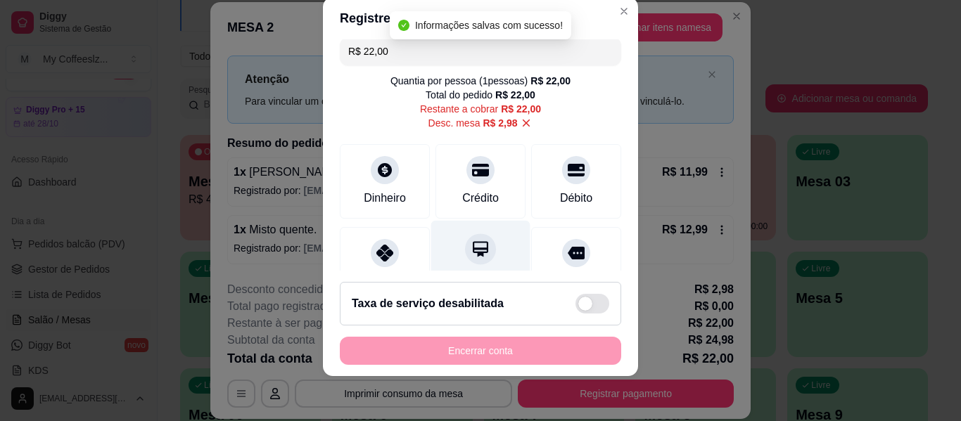
scroll to position [4, 0]
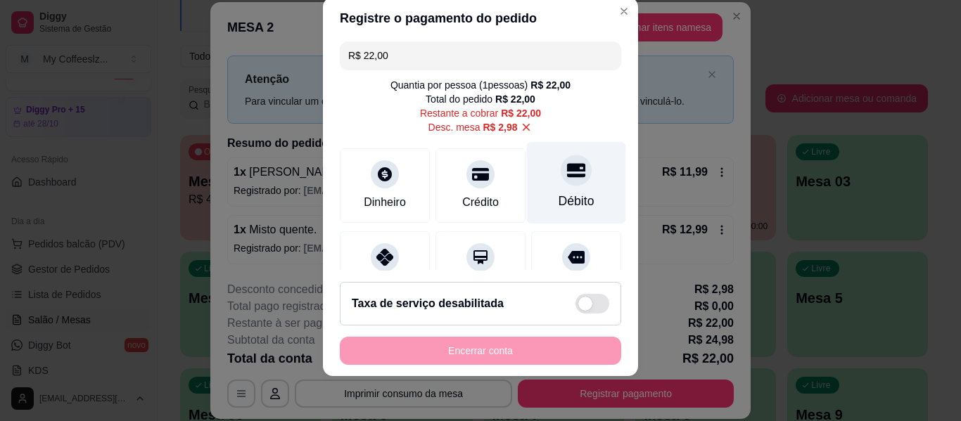
click at [563, 184] on div "Débito" at bounding box center [576, 183] width 99 height 82
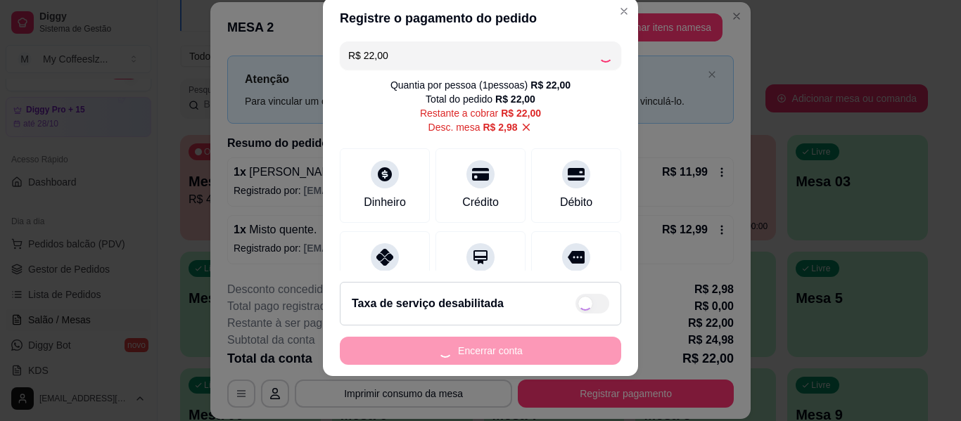
type input "R$ 0,00"
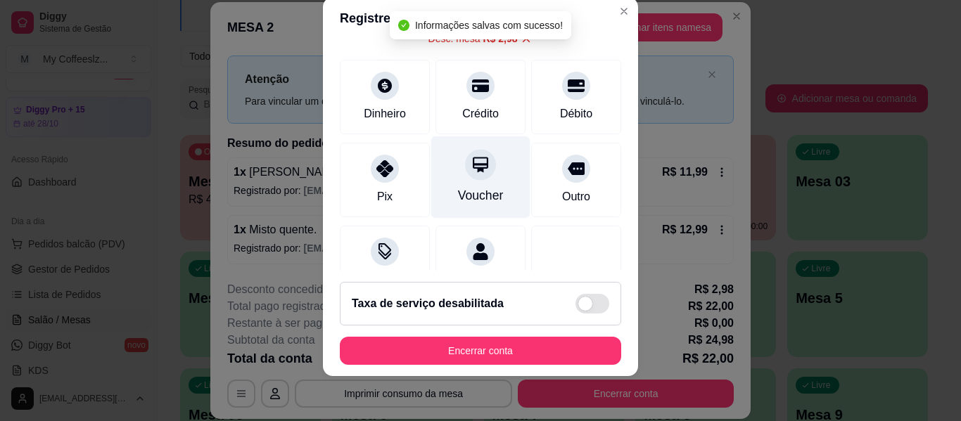
scroll to position [203, 0]
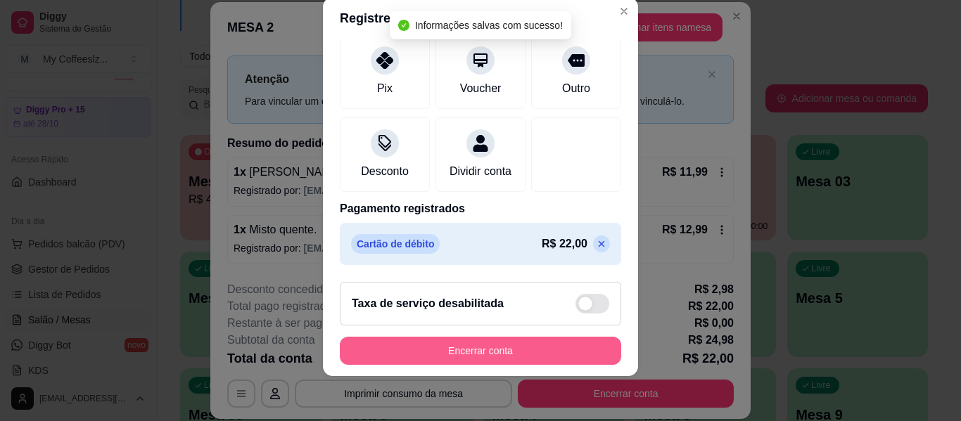
click at [476, 353] on button "Encerrar conta" at bounding box center [480, 351] width 281 height 28
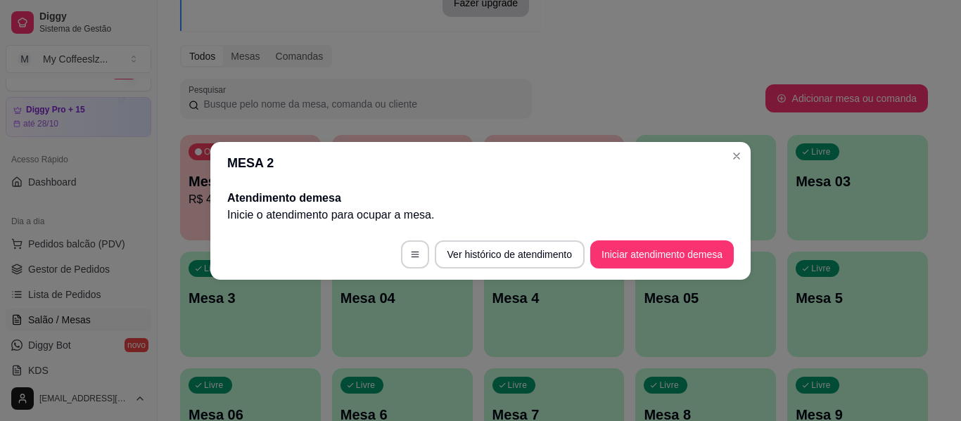
scroll to position [0, 0]
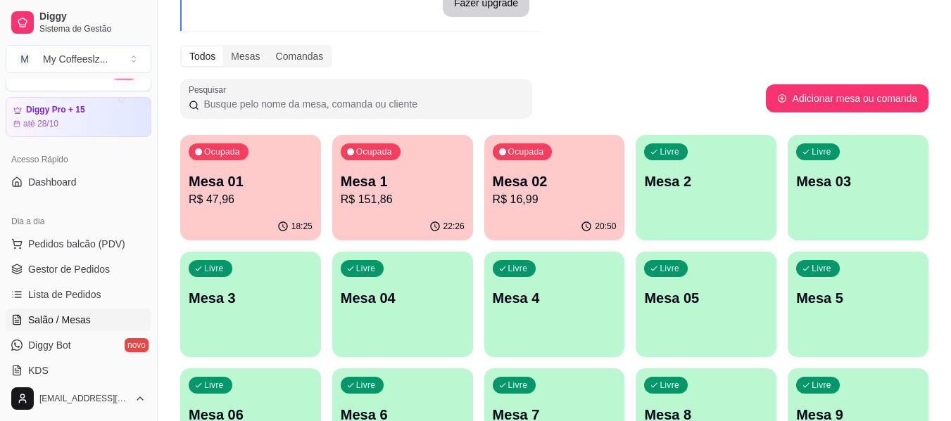
click at [734, 189] on p "Mesa 2" at bounding box center [706, 182] width 124 height 20
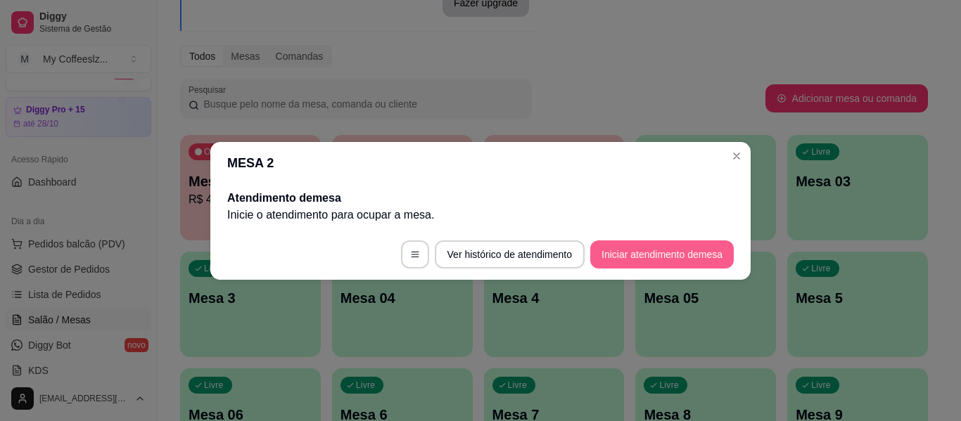
click at [628, 264] on button "Iniciar atendimento de mesa" at bounding box center [662, 255] width 144 height 28
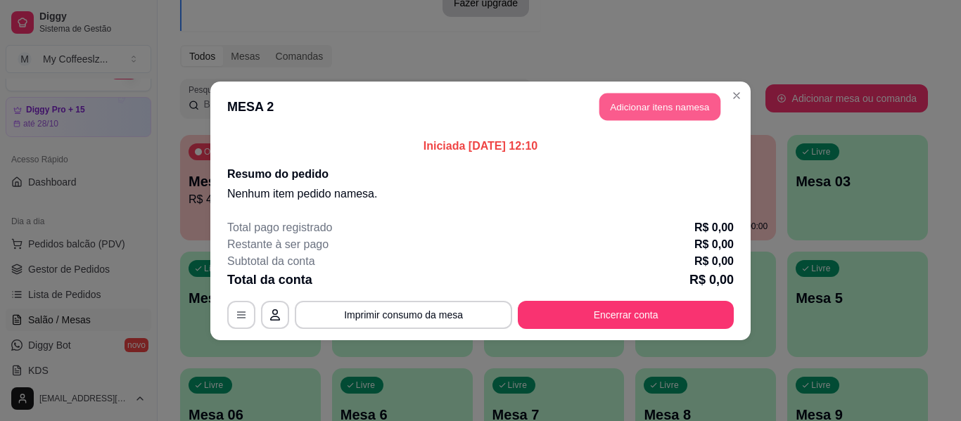
click at [671, 98] on button "Adicionar itens na mesa" at bounding box center [659, 106] width 121 height 27
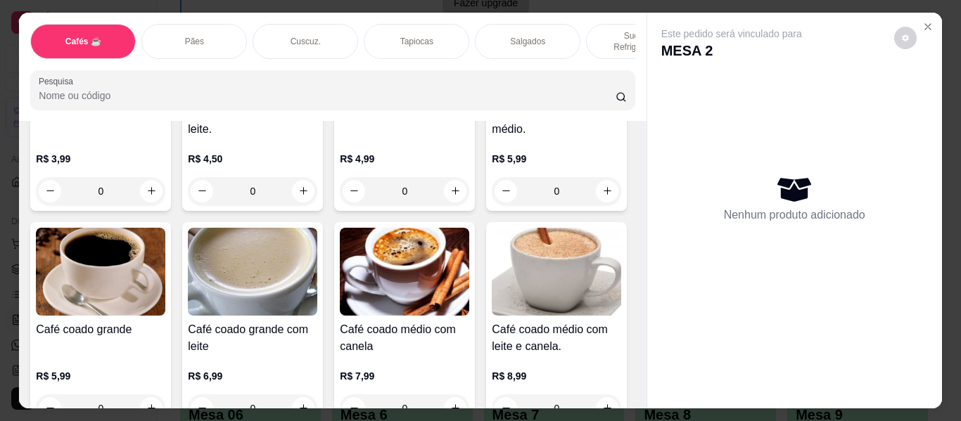
scroll to position [211, 0]
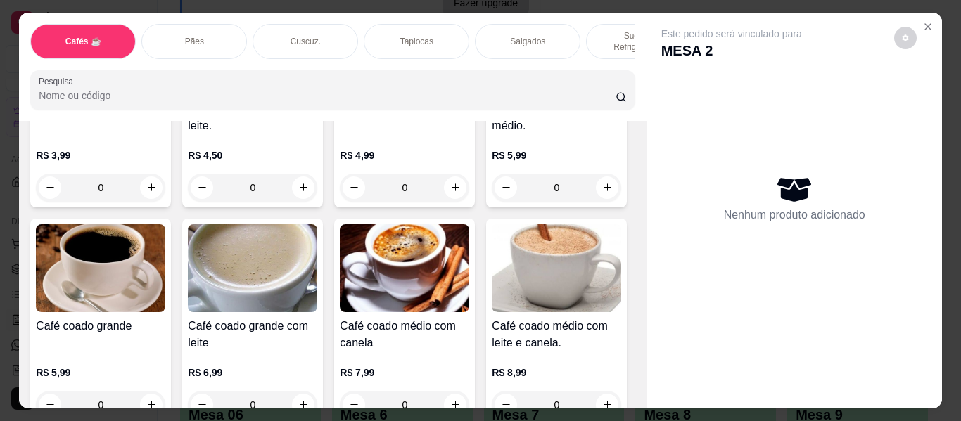
click at [545, 35] on div "Salgados" at bounding box center [528, 41] width 106 height 35
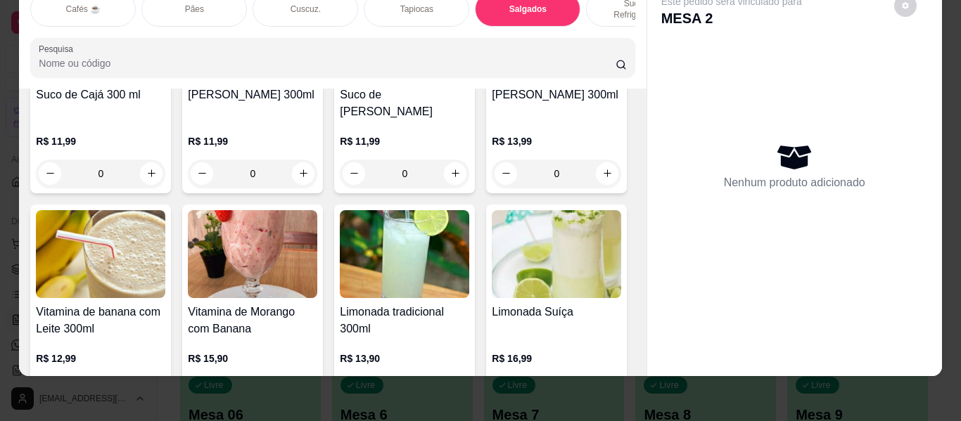
scroll to position [5805, 0]
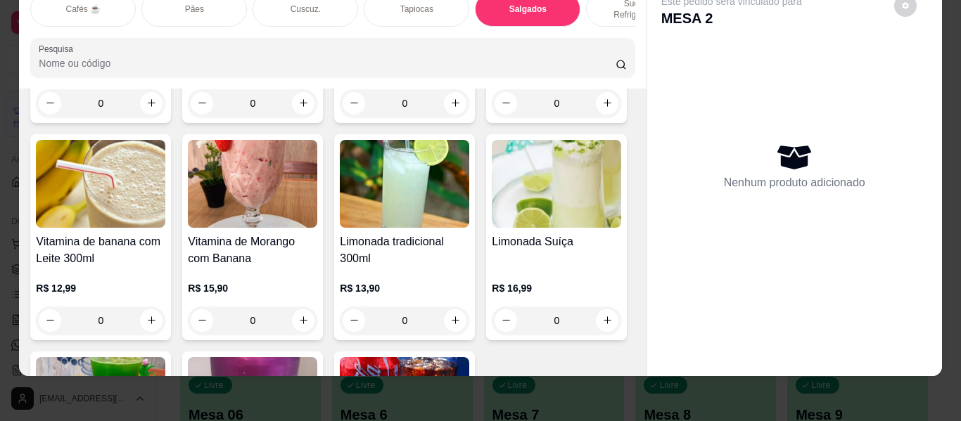
type input "1"
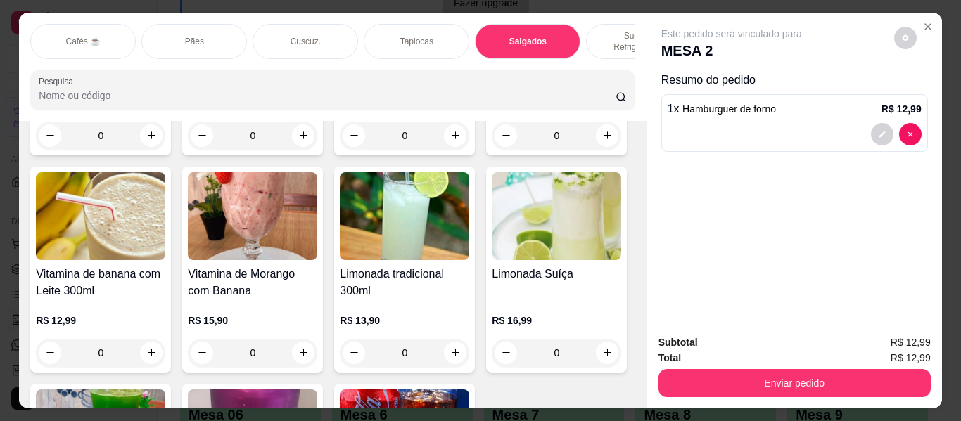
type input "1"
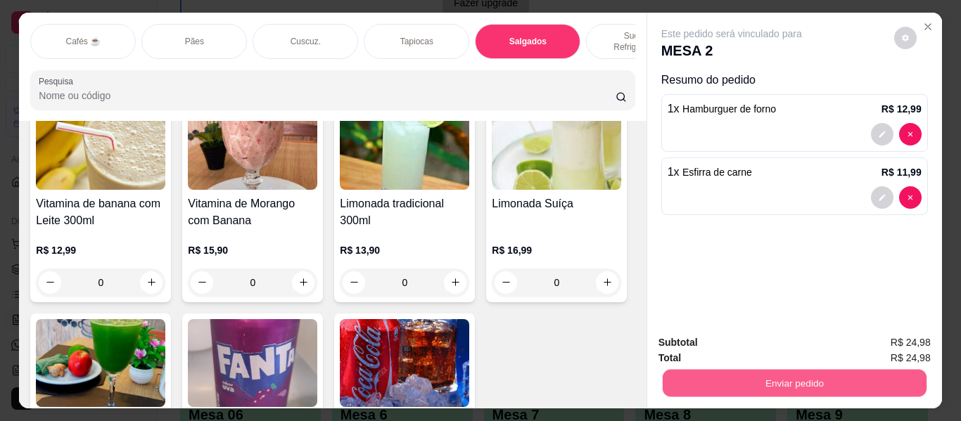
click at [736, 386] on button "Enviar pedido" at bounding box center [794, 383] width 264 height 27
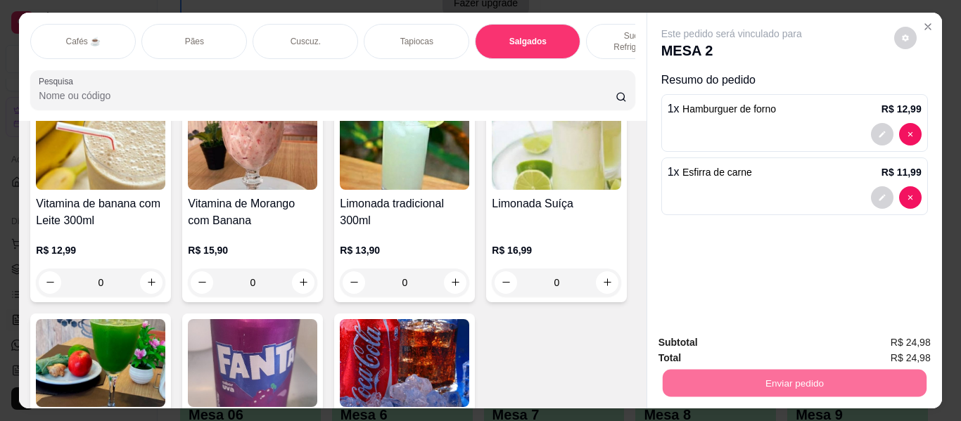
click at [877, 345] on button "Enviar pedido" at bounding box center [894, 343] width 80 height 27
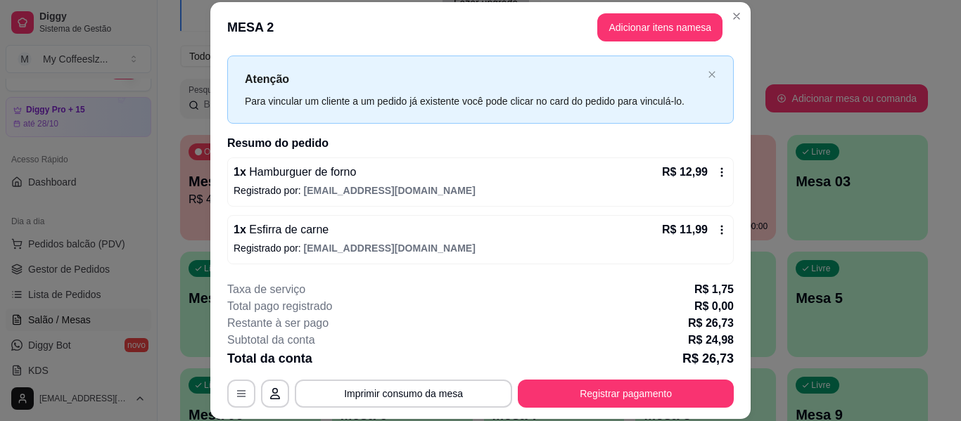
scroll to position [43, 0]
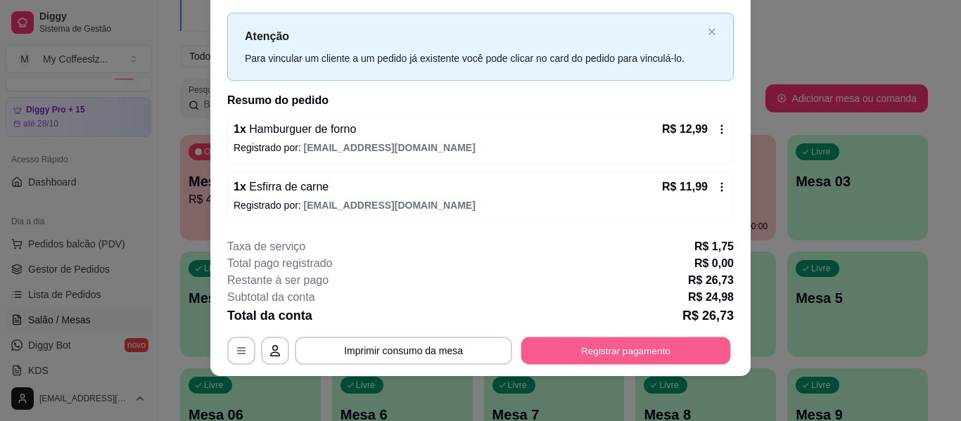
click at [579, 356] on button "Registrar pagamento" at bounding box center [626, 351] width 210 height 27
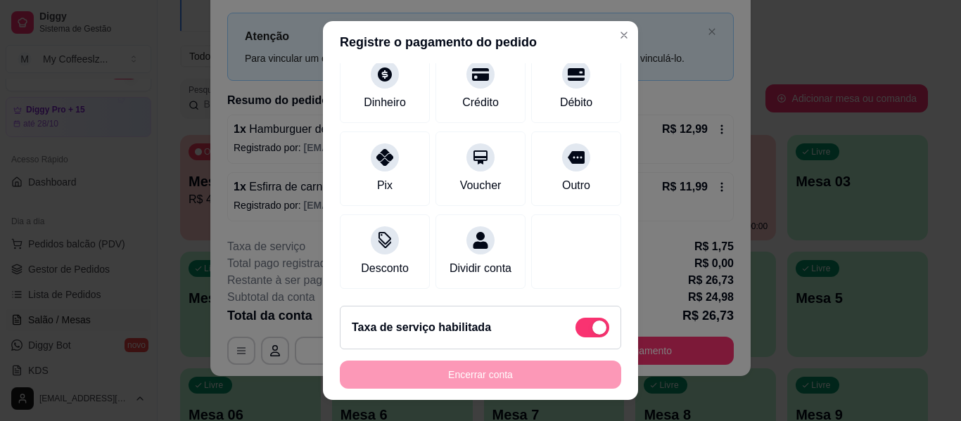
scroll to position [144, 0]
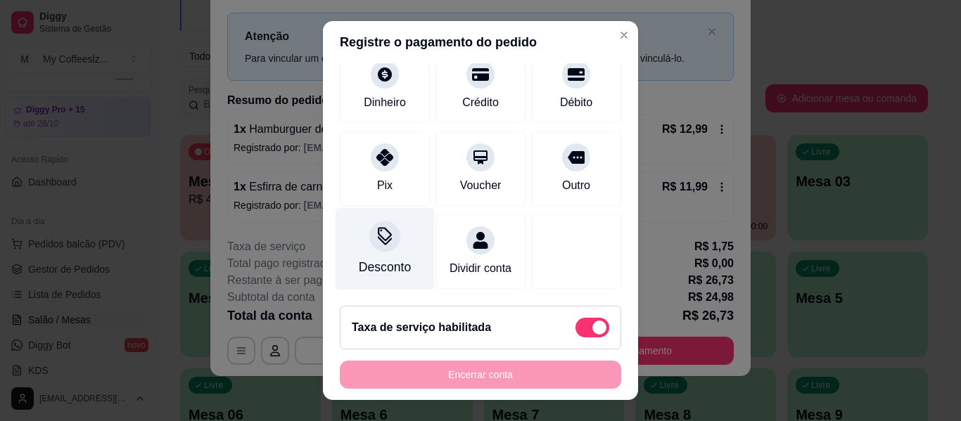
click at [395, 258] on div "Desconto" at bounding box center [385, 267] width 52 height 18
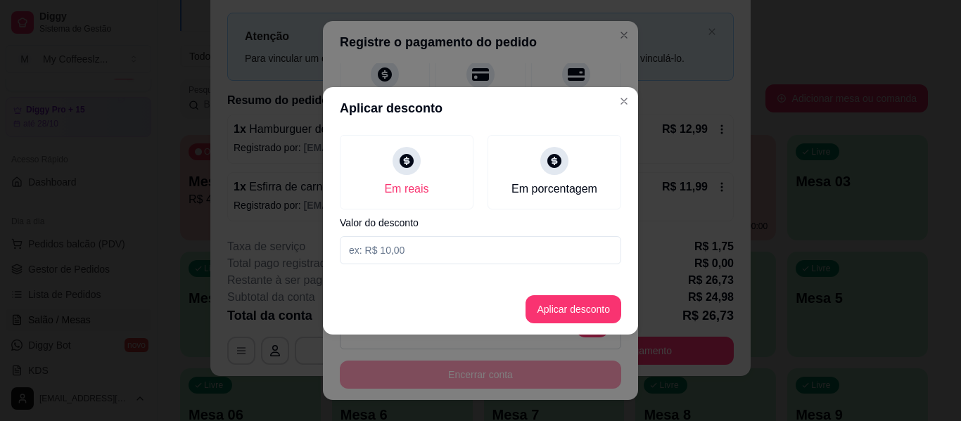
click at [405, 246] on input at bounding box center [480, 250] width 281 height 28
type input "0,00"
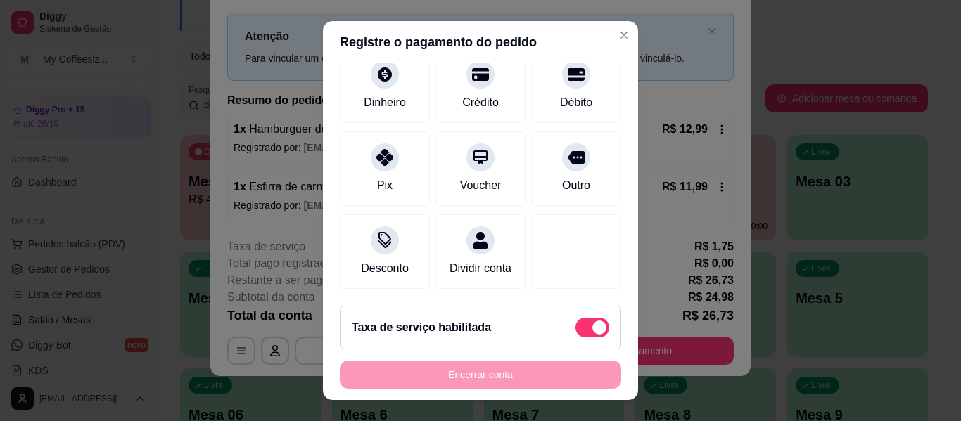
click at [576, 327] on span at bounding box center [593, 328] width 34 height 20
click at [575, 331] on input "checkbox" at bounding box center [579, 335] width 9 height 9
checkbox input "true"
type input "R$ 24,98"
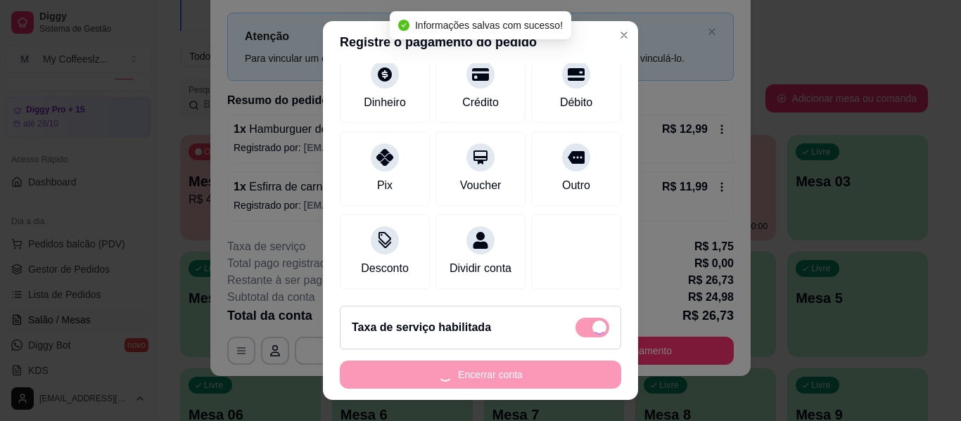
checkbox input "false"
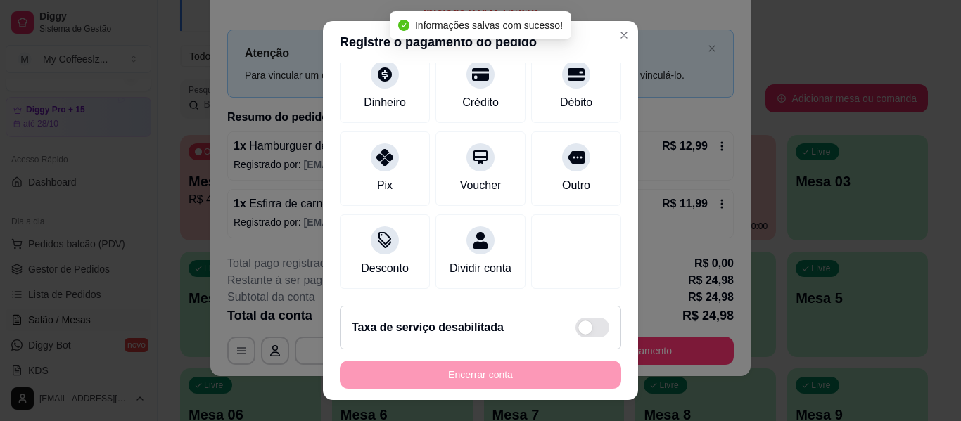
scroll to position [24, 0]
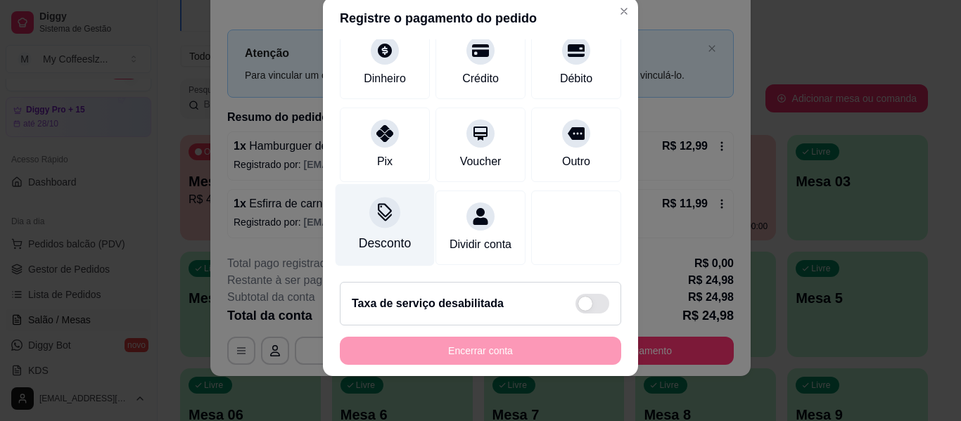
click at [383, 234] on div "Desconto" at bounding box center [385, 243] width 52 height 18
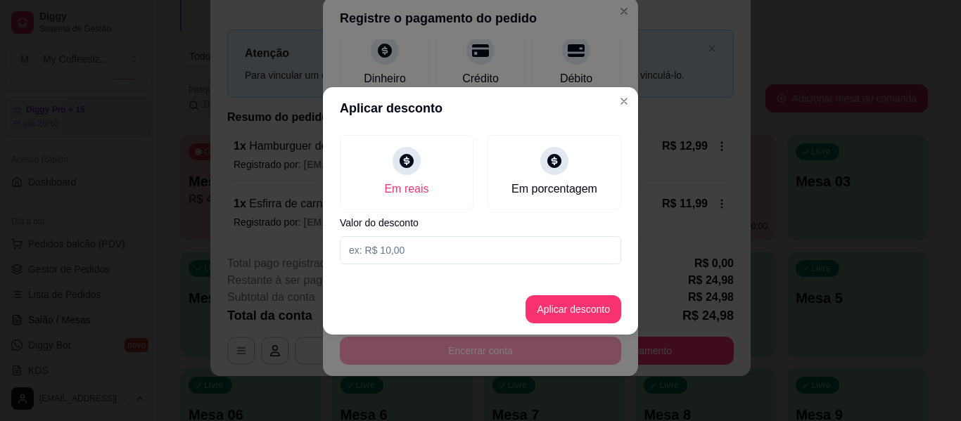
click at [416, 245] on input at bounding box center [480, 250] width 281 height 28
type input "4,98"
click at [602, 303] on button "Aplicar desconto" at bounding box center [574, 309] width 96 height 28
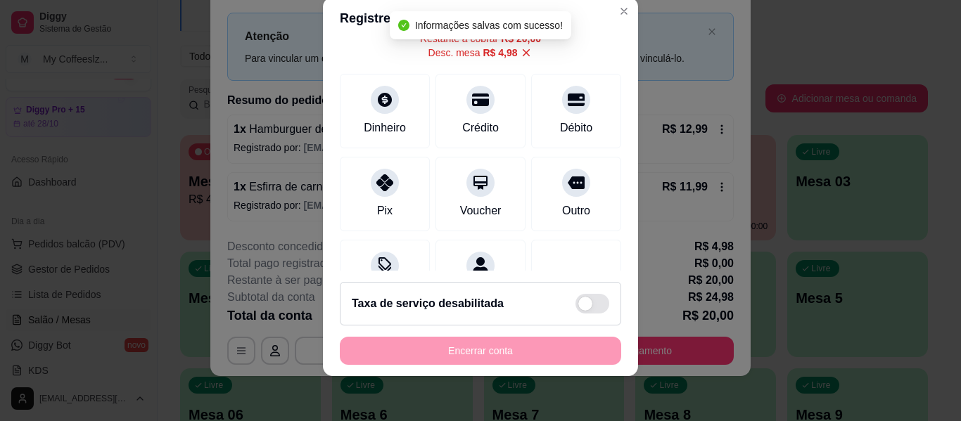
scroll to position [0, 0]
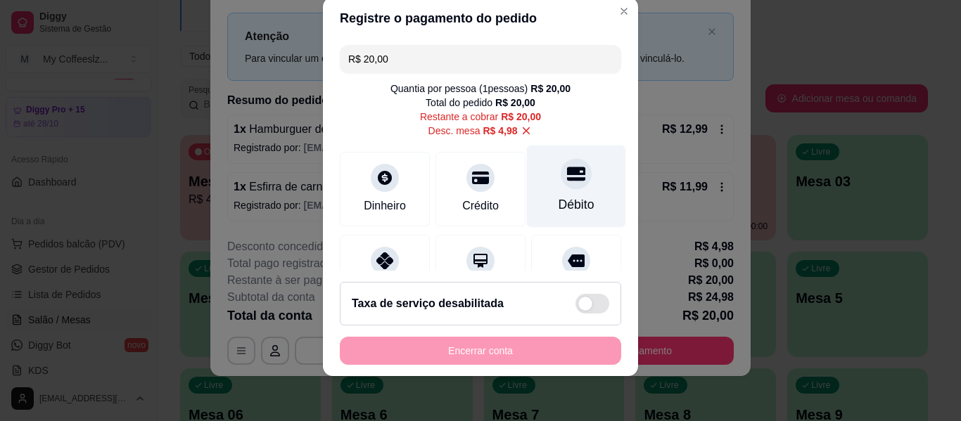
click at [571, 189] on div "Débito" at bounding box center [576, 187] width 99 height 82
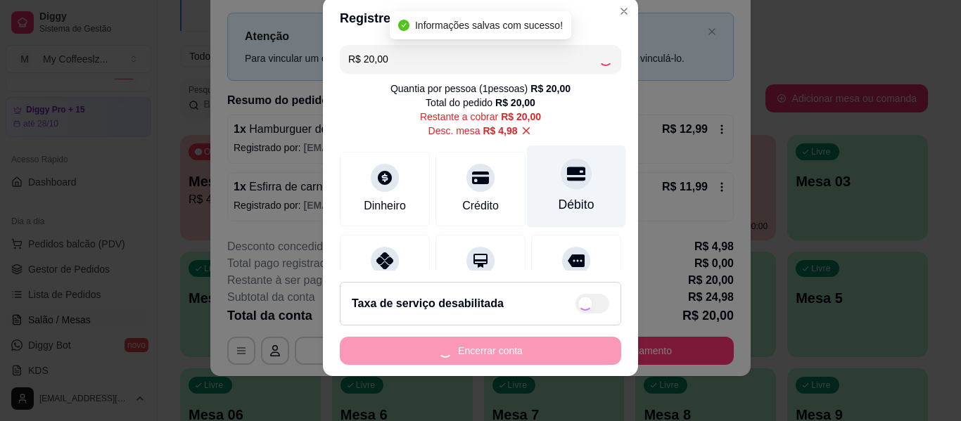
type input "R$ 0,00"
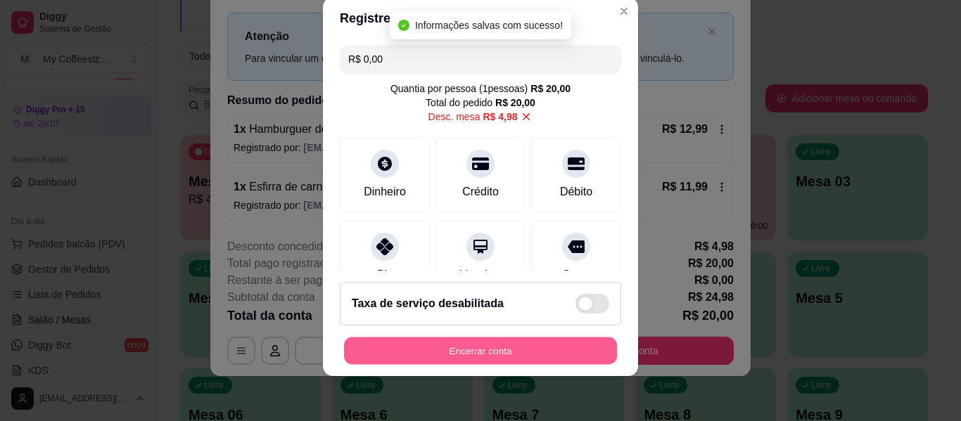
click at [482, 361] on button "Encerrar conta" at bounding box center [480, 351] width 273 height 27
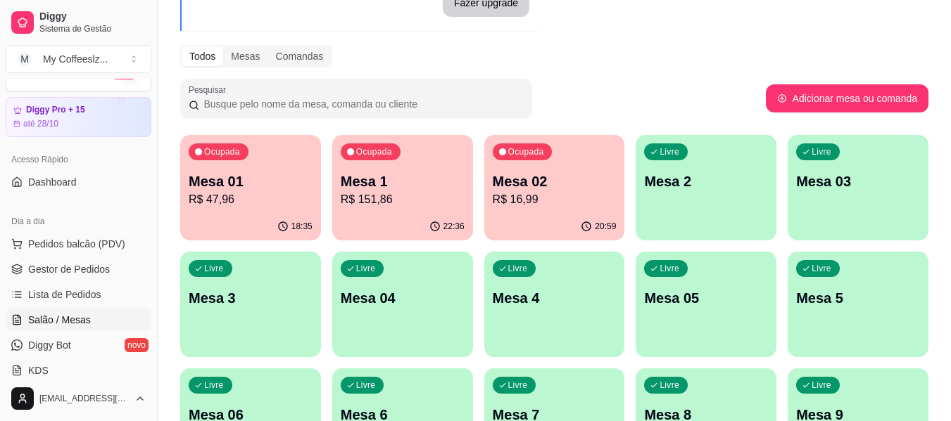
click at [725, 194] on div "Livre Mesa 2" at bounding box center [705, 179] width 141 height 89
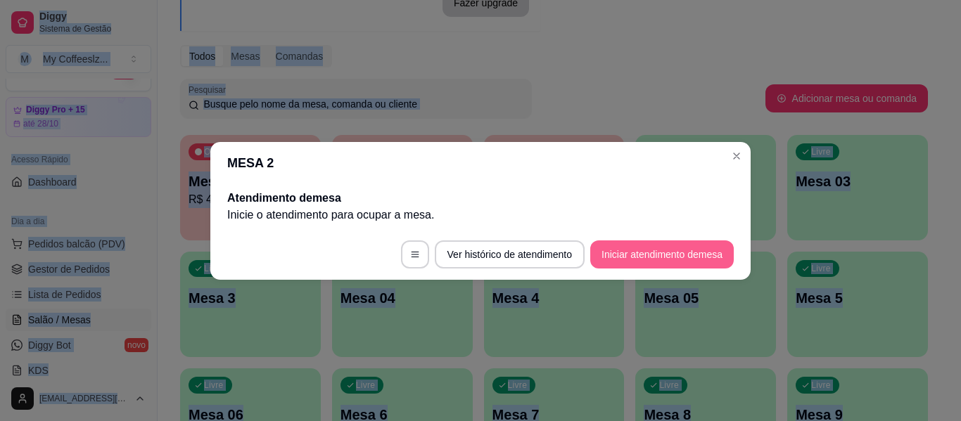
click at [621, 252] on button "Iniciar atendimento de mesa" at bounding box center [662, 255] width 144 height 28
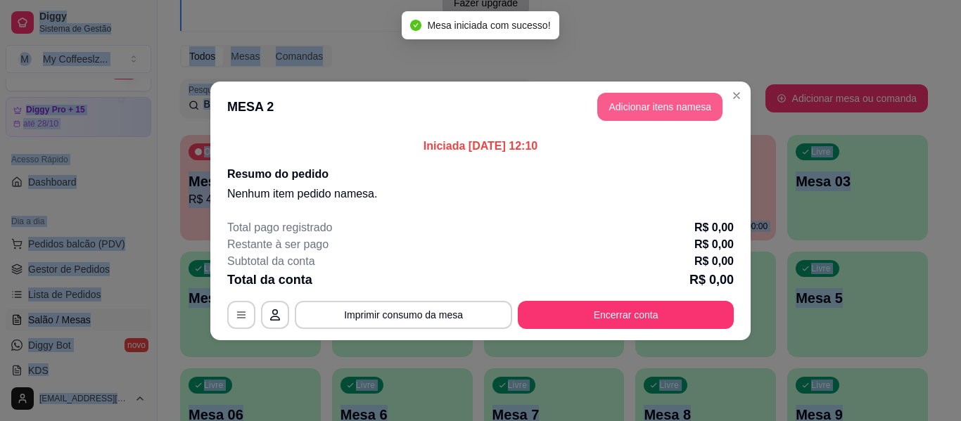
click at [630, 109] on button "Adicionar itens na mesa" at bounding box center [659, 107] width 125 height 28
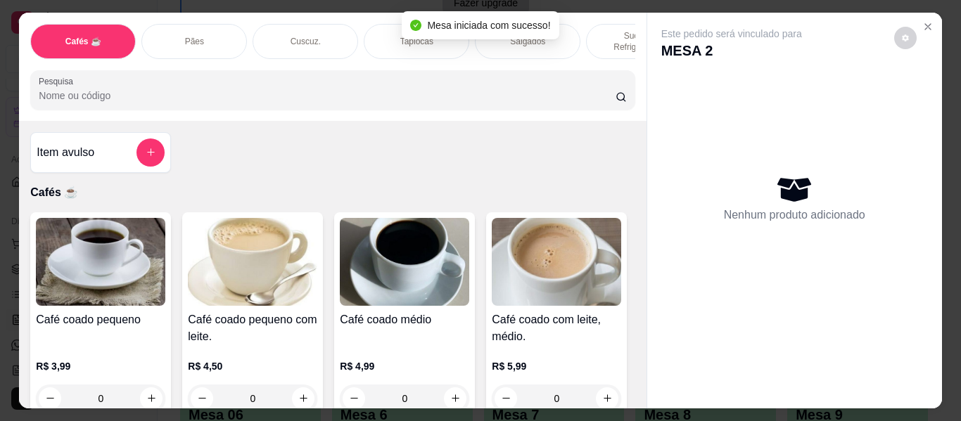
click at [572, 30] on div "Salgados" at bounding box center [528, 41] width 106 height 35
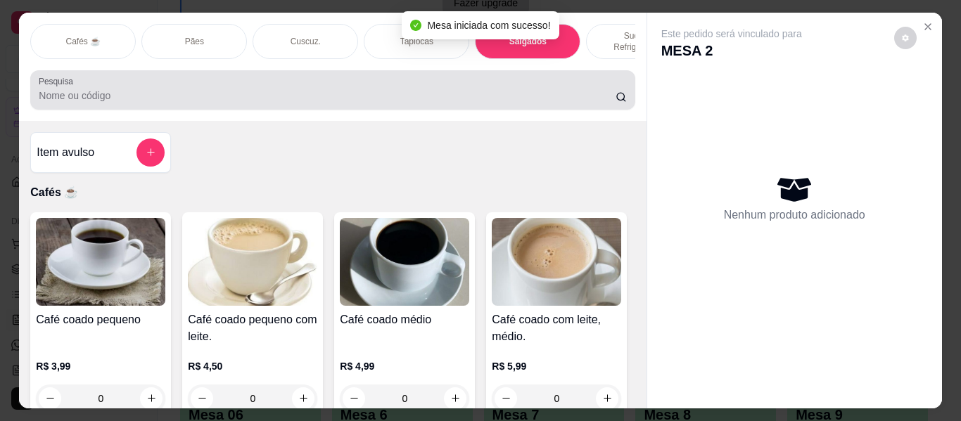
scroll to position [38, 0]
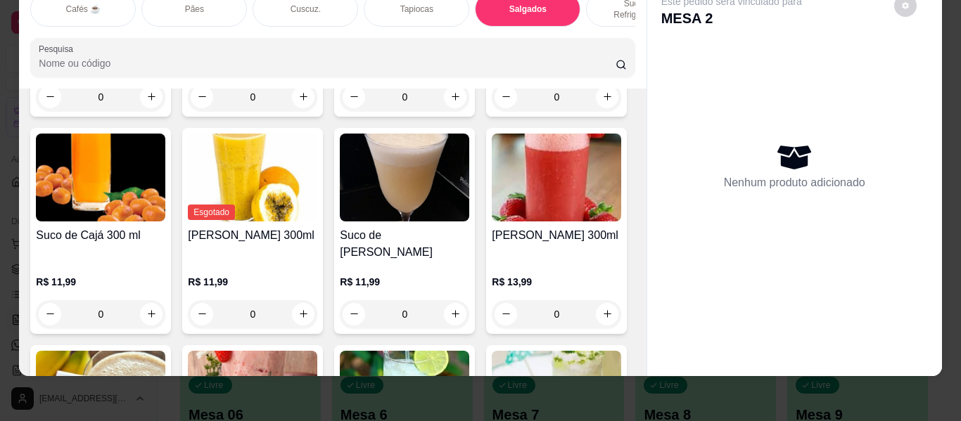
click at [208, 1] on div "Pães" at bounding box center [194, 9] width 106 height 35
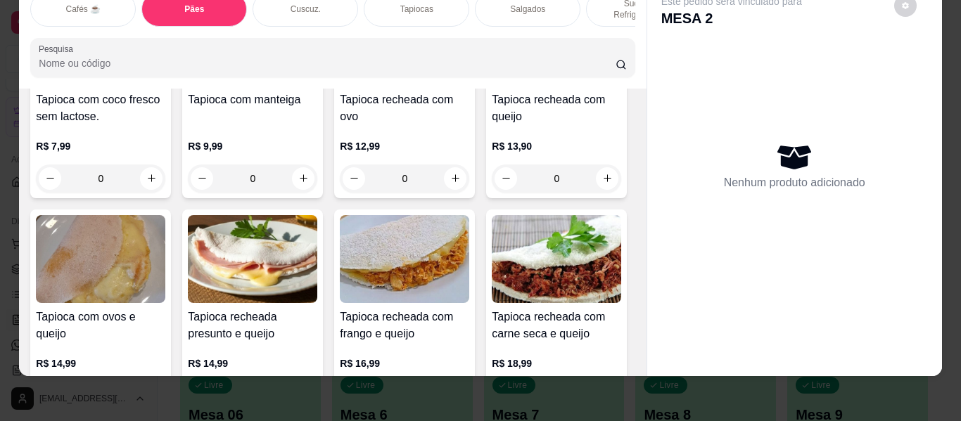
scroll to position [3317, 0]
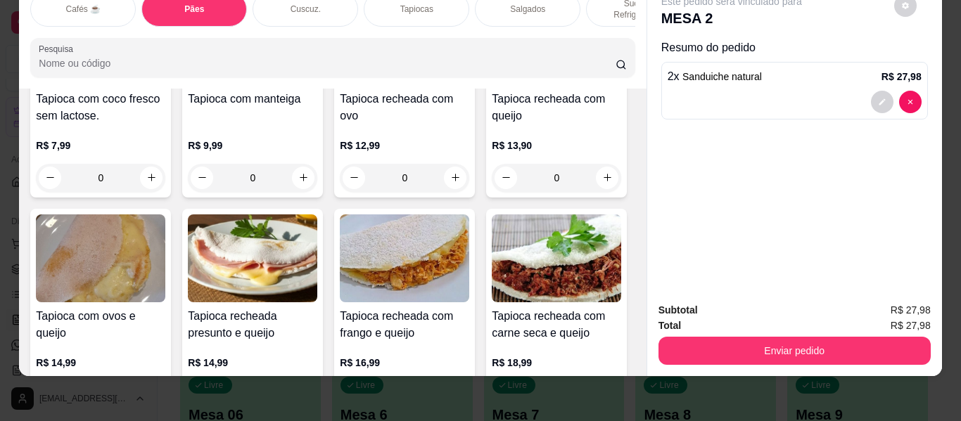
type input "1"
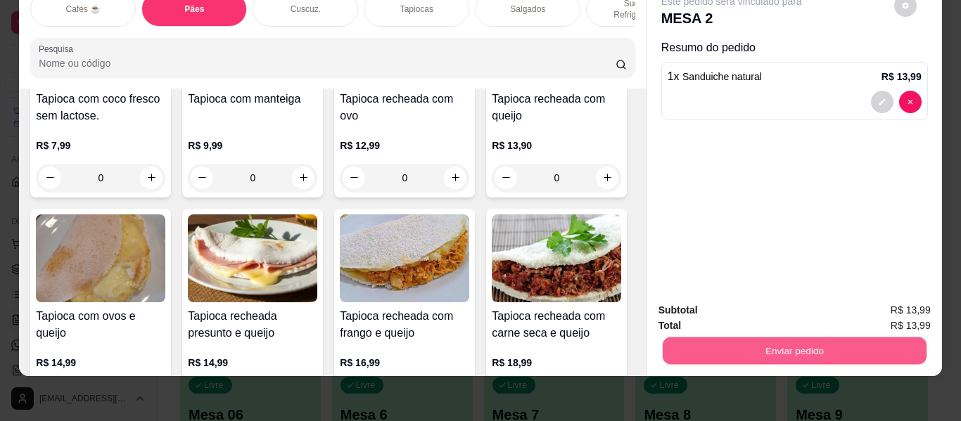
click at [754, 338] on button "Enviar pedido" at bounding box center [794, 351] width 264 height 27
click at [903, 303] on button "Enviar pedido" at bounding box center [894, 305] width 77 height 26
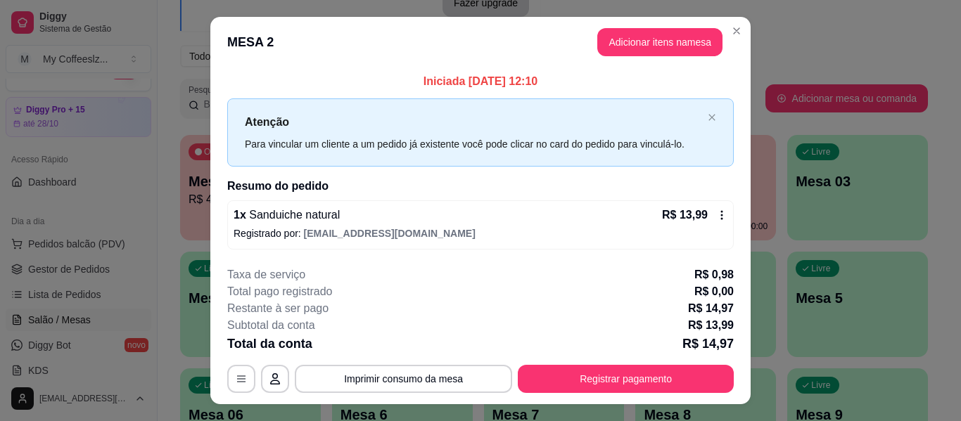
scroll to position [28, 0]
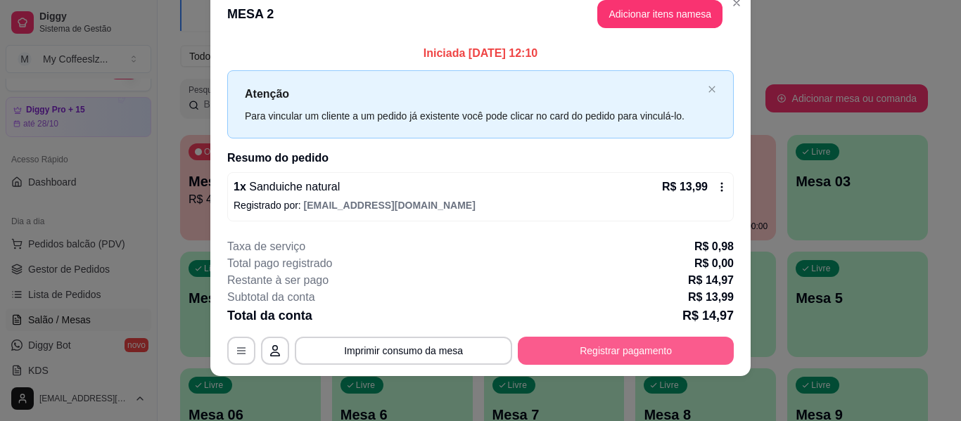
click at [578, 351] on button "Registrar pagamento" at bounding box center [626, 351] width 216 height 28
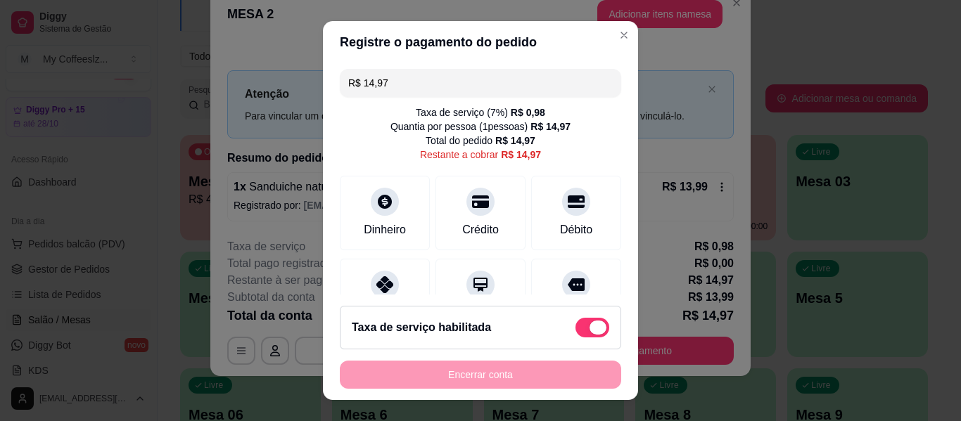
click at [547, 330] on div "Taxa de serviço habilitada" at bounding box center [481, 328] width 258 height 20
type input "R$ 13,99"
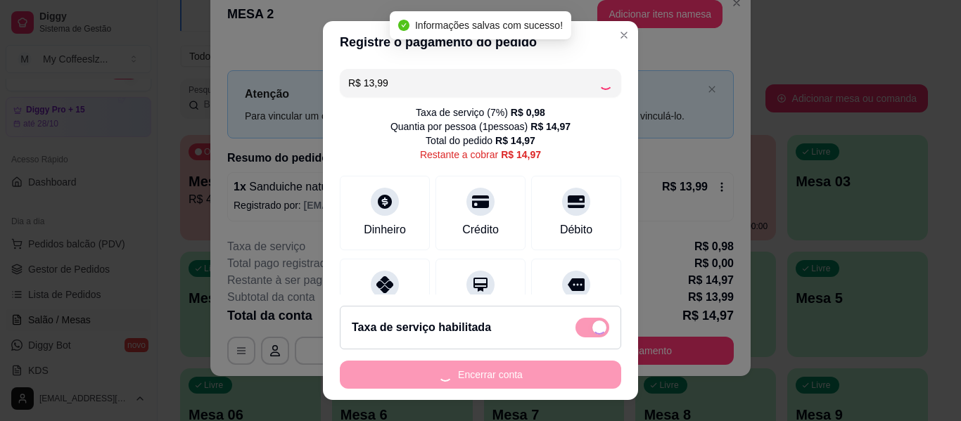
checkbox input "false"
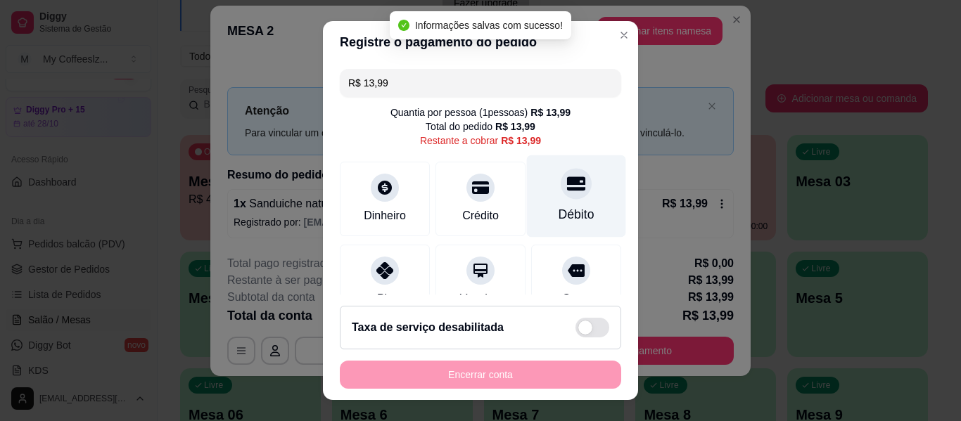
scroll to position [70, 0]
